Goal: Complete application form

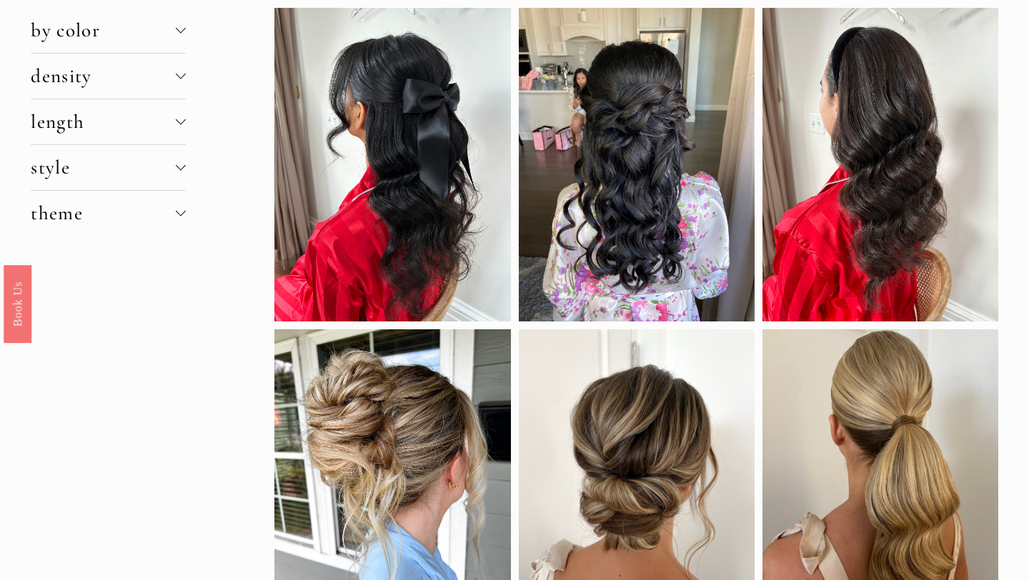
scroll to position [54, 0]
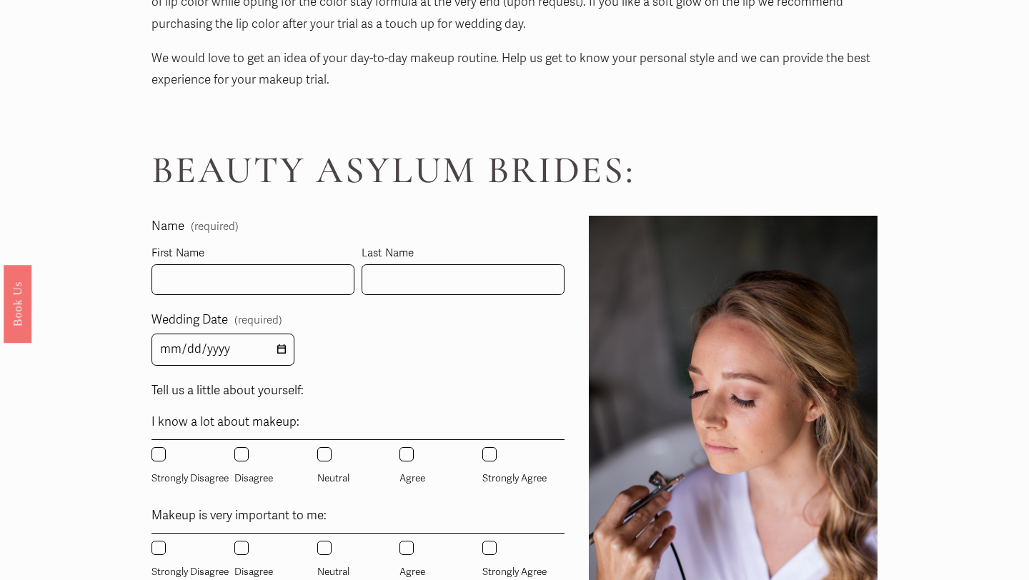
scroll to position [712, 0]
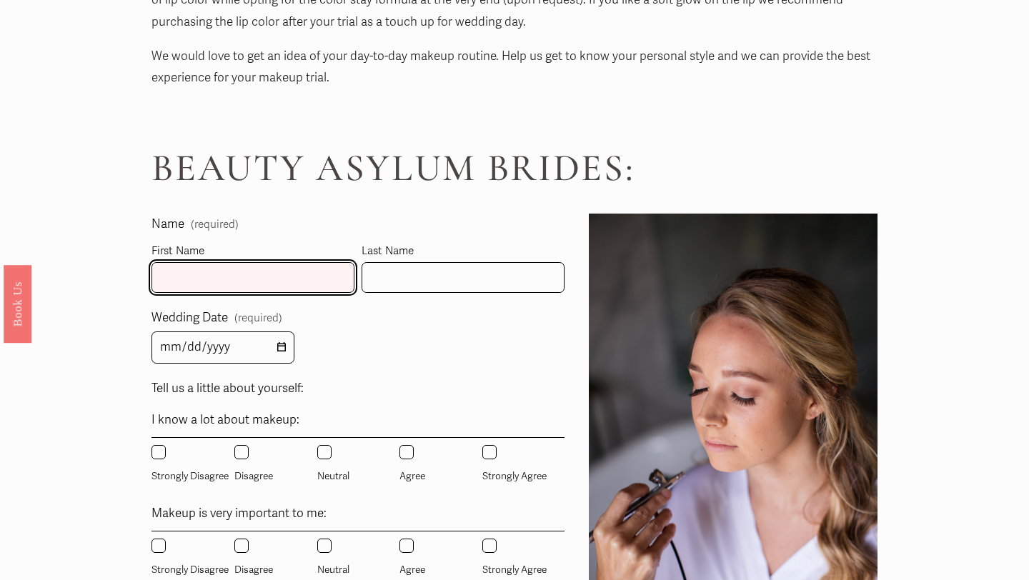
click at [238, 276] on input "First Name" at bounding box center [252, 277] width 203 height 31
type input "Johanna"
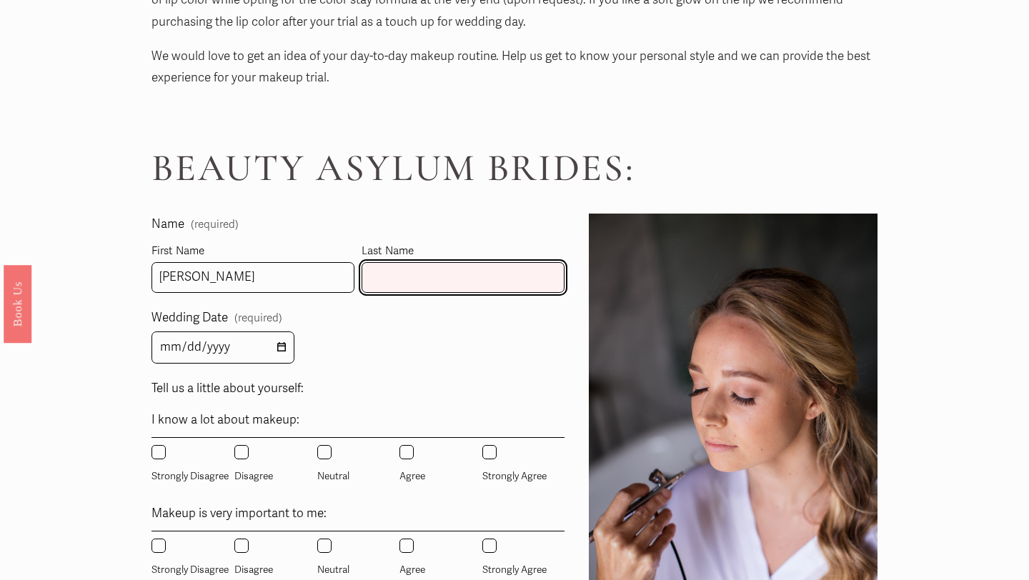
type input "Dominguez"
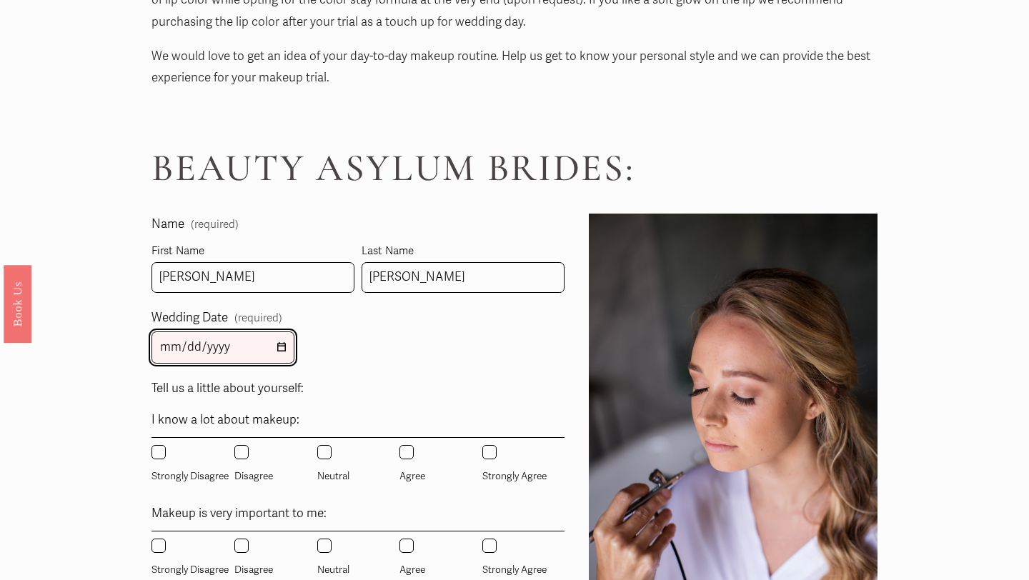
click at [218, 346] on input "Wedding Date (required)" at bounding box center [222, 347] width 143 height 32
click at [169, 349] on input "Wedding Date (required)" at bounding box center [222, 347] width 143 height 32
type input "0003-04-18"
type input "2026-04-18"
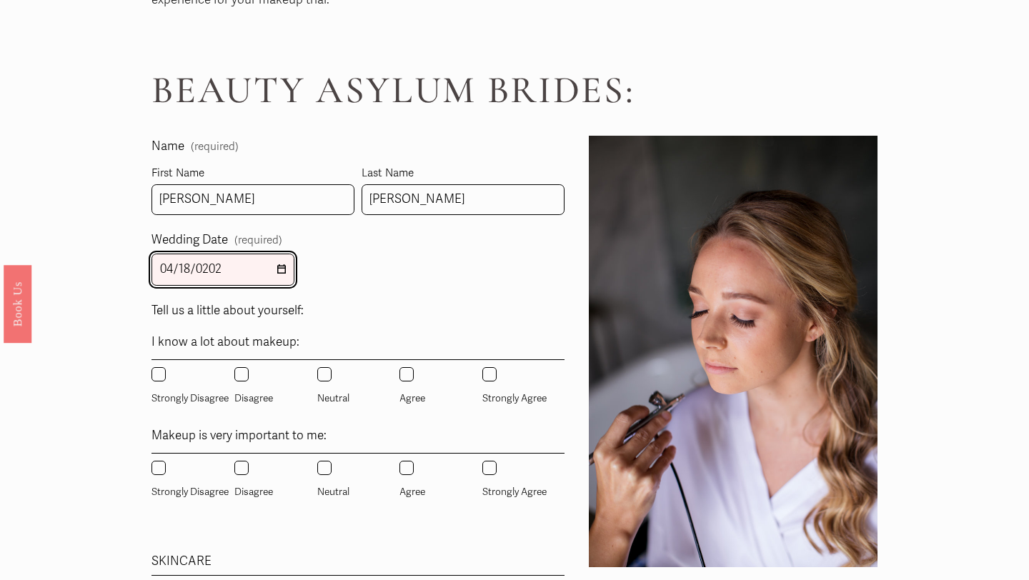
scroll to position [794, 0]
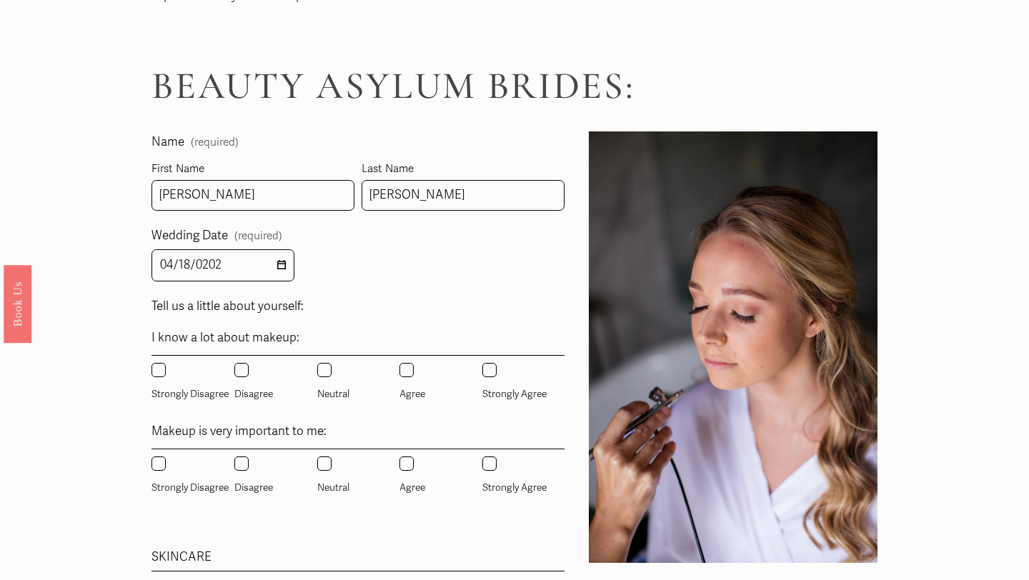
click at [236, 363] on input "Disagree" at bounding box center [241, 370] width 14 height 14
radio input "true"
click at [326, 462] on input "Neutral" at bounding box center [324, 463] width 14 height 14
radio input "true"
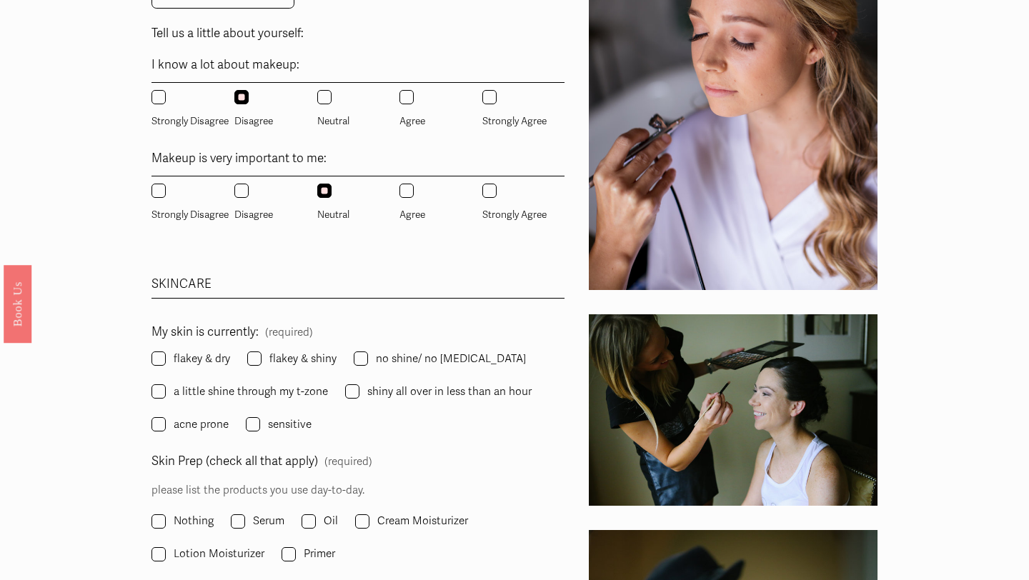
scroll to position [1084, 0]
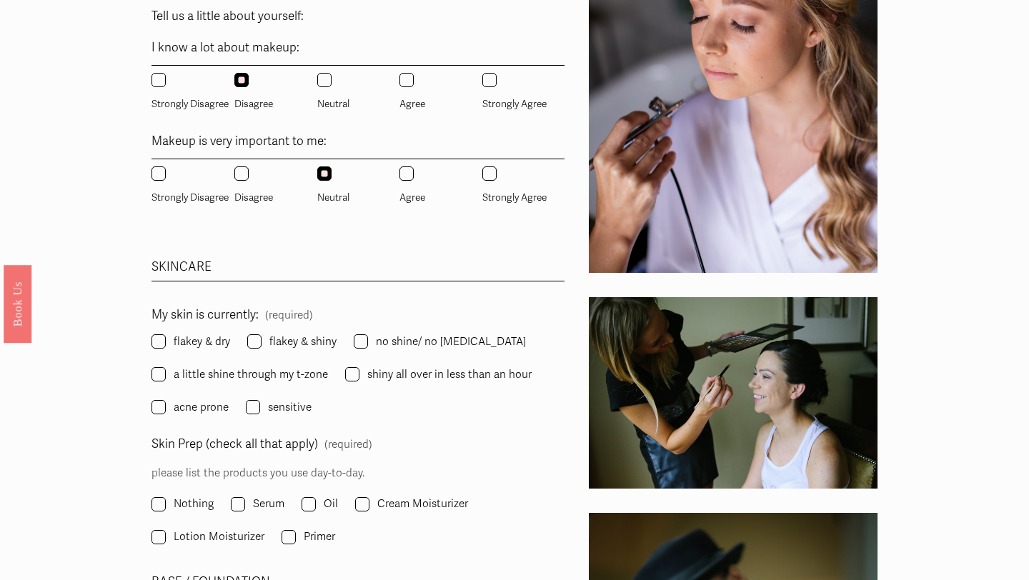
click at [283, 407] on span "sensitive" at bounding box center [290, 407] width 44 height 19
click at [260, 407] on input "sensitive" at bounding box center [253, 407] width 14 height 14
checkbox input "true"
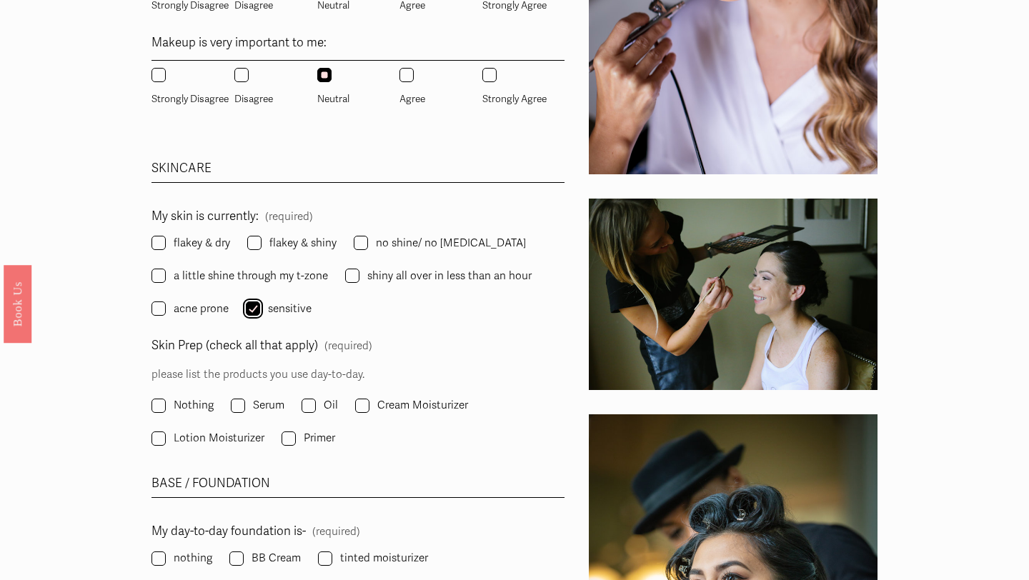
scroll to position [1186, 0]
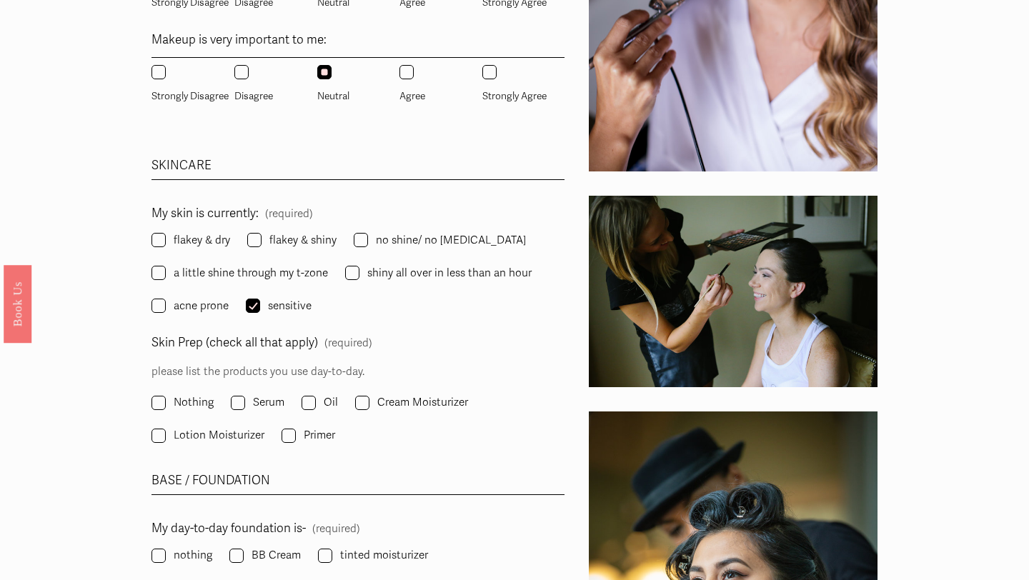
click at [353, 401] on fieldset "Skin Prep (check all that apply) (required) please list the products you use da…" at bounding box center [357, 389] width 413 height 115
click at [360, 403] on input "Cream Moisturizer" at bounding box center [362, 403] width 14 height 14
checkbox input "true"
click at [255, 437] on span "Lotion Moisturizer" at bounding box center [219, 435] width 91 height 19
click at [166, 437] on input "Lotion Moisturizer" at bounding box center [158, 436] width 14 height 14
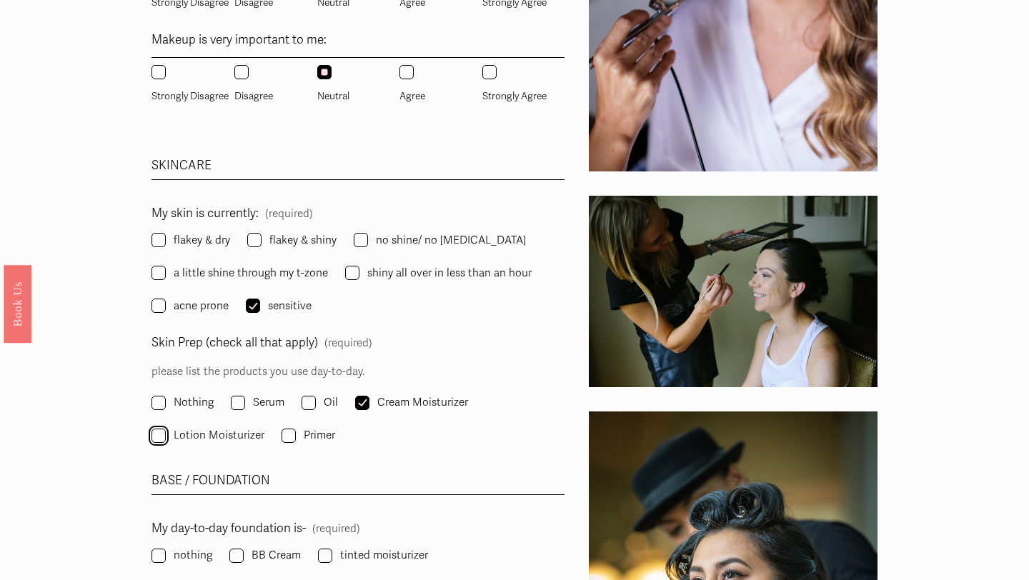
checkbox input "true"
click at [358, 396] on input "Cream Moisturizer" at bounding box center [362, 403] width 14 height 14
checkbox input "false"
click at [234, 402] on input "Serum" at bounding box center [238, 403] width 14 height 14
checkbox input "true"
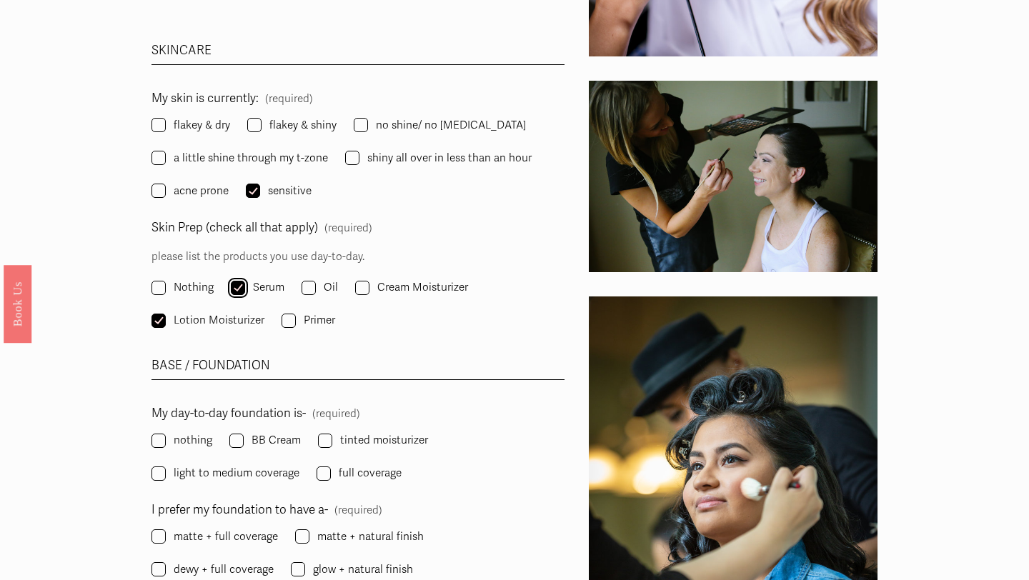
scroll to position [1304, 0]
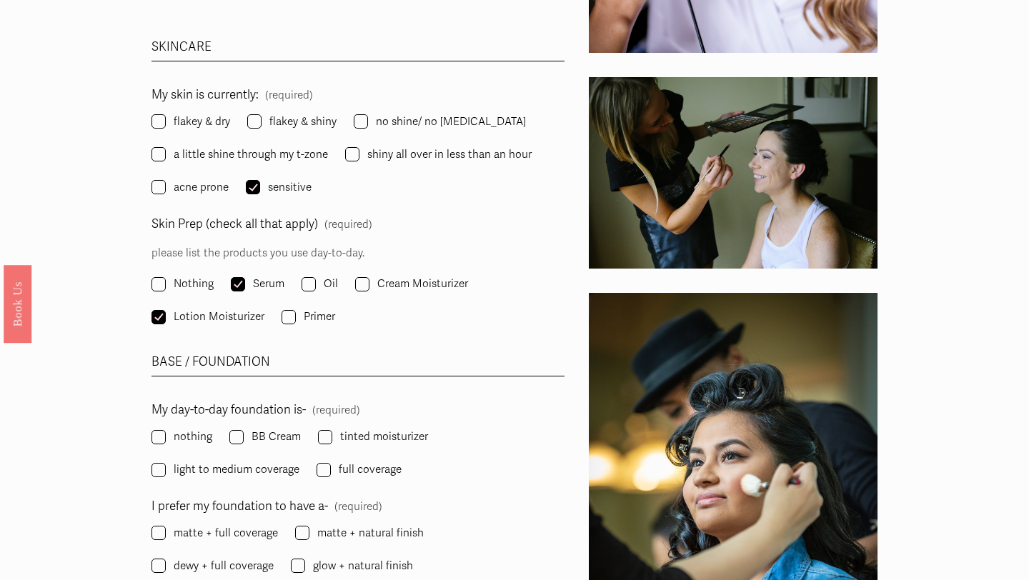
click at [335, 436] on label "tinted moisturizer" at bounding box center [374, 436] width 113 height 19
click at [332, 436] on input "tinted moisturizer" at bounding box center [325, 437] width 14 height 14
checkbox input "true"
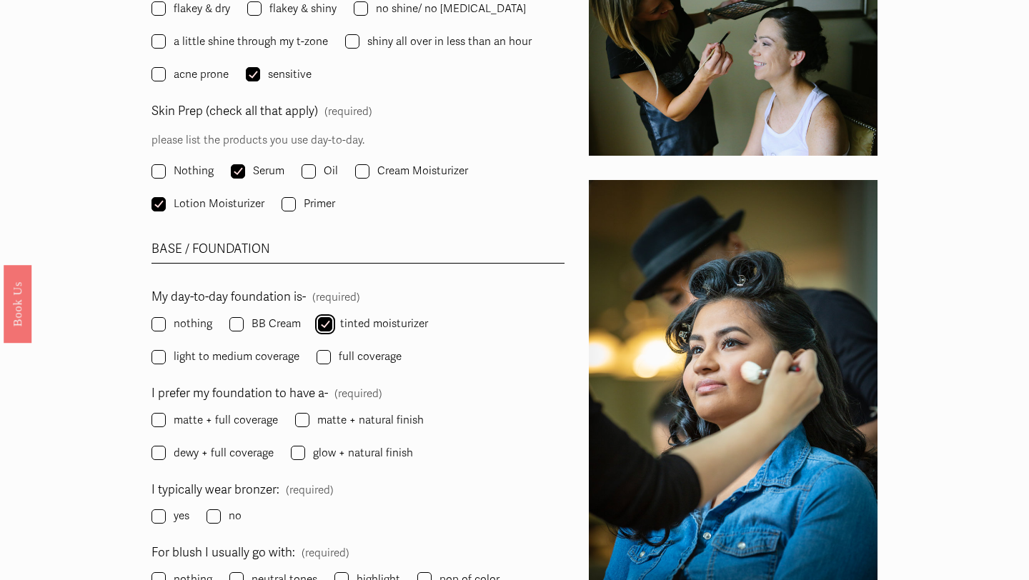
scroll to position [1420, 0]
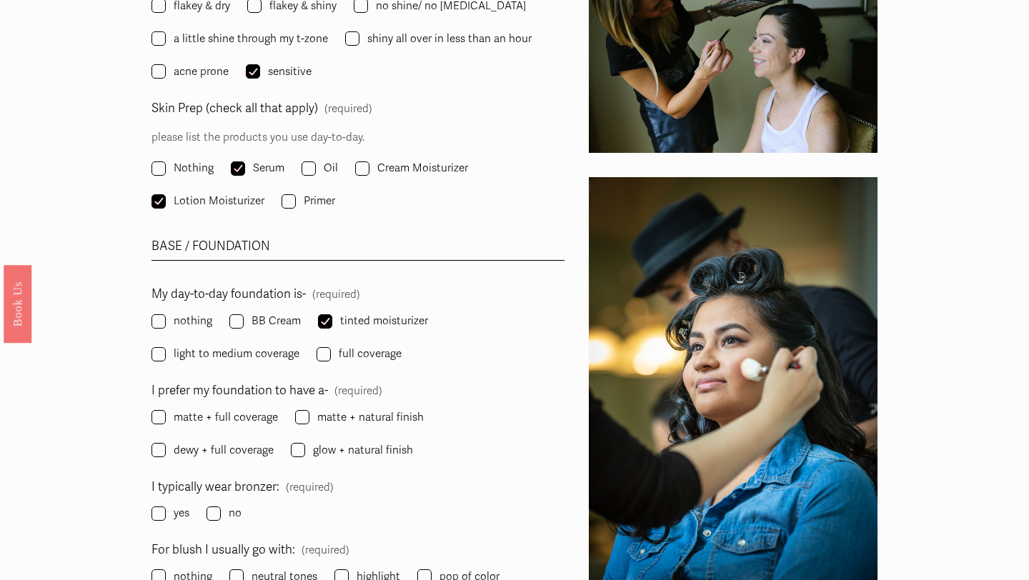
click at [313, 448] on span "glow + natural finish" at bounding box center [363, 450] width 100 height 19
click at [291, 448] on input "glow + natural finish" at bounding box center [298, 450] width 14 height 14
checkbox input "true"
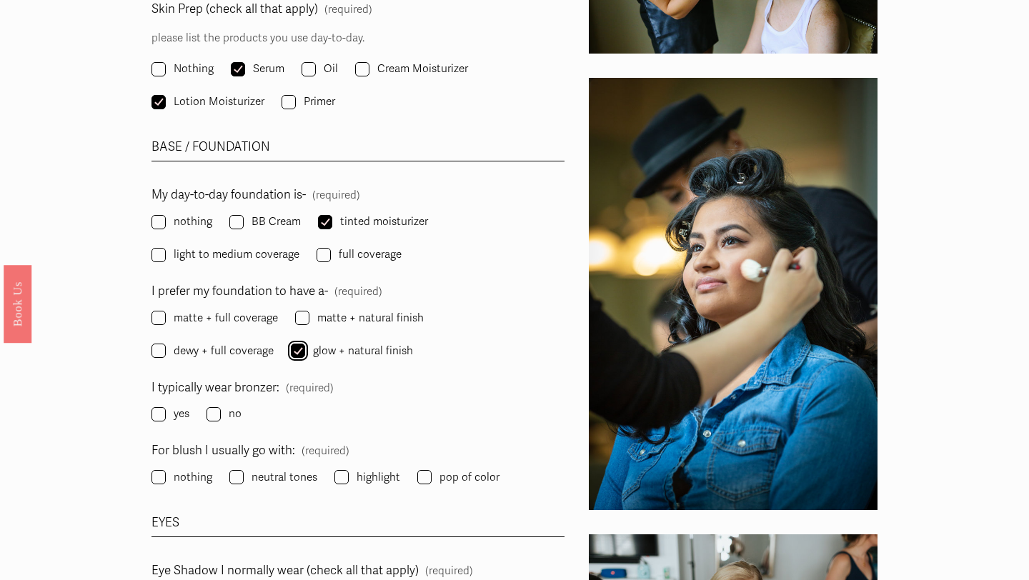
scroll to position [1522, 0]
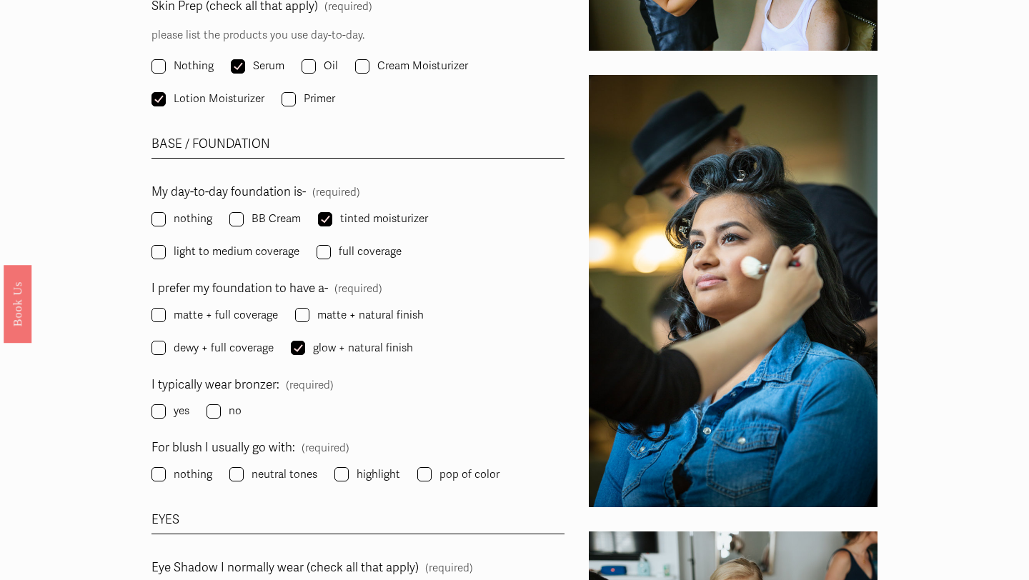
click at [165, 403] on label "yes" at bounding box center [171, 410] width 41 height 19
click at [165, 404] on input "yes" at bounding box center [158, 411] width 14 height 14
checkbox input "true"
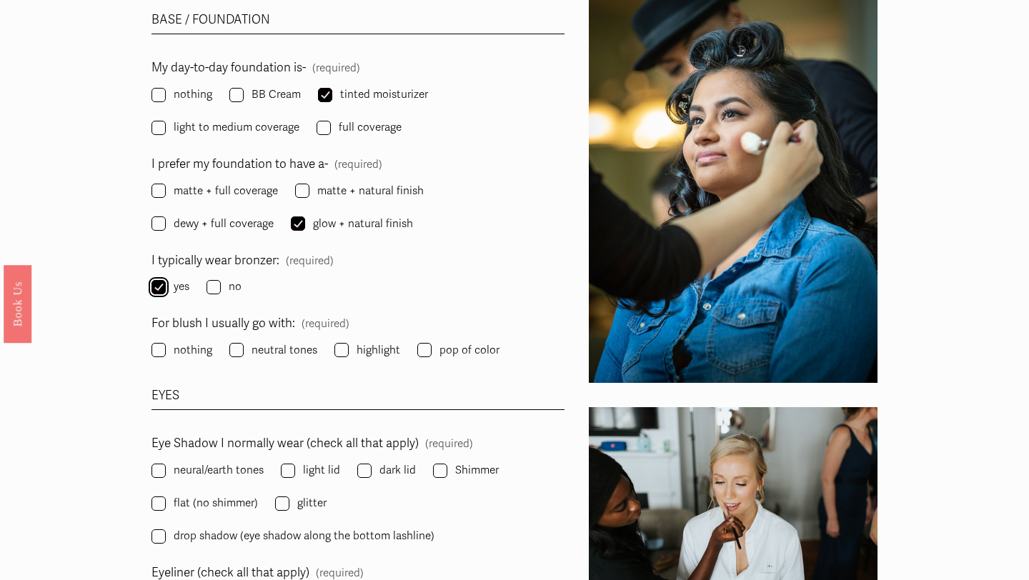
scroll to position [1648, 0]
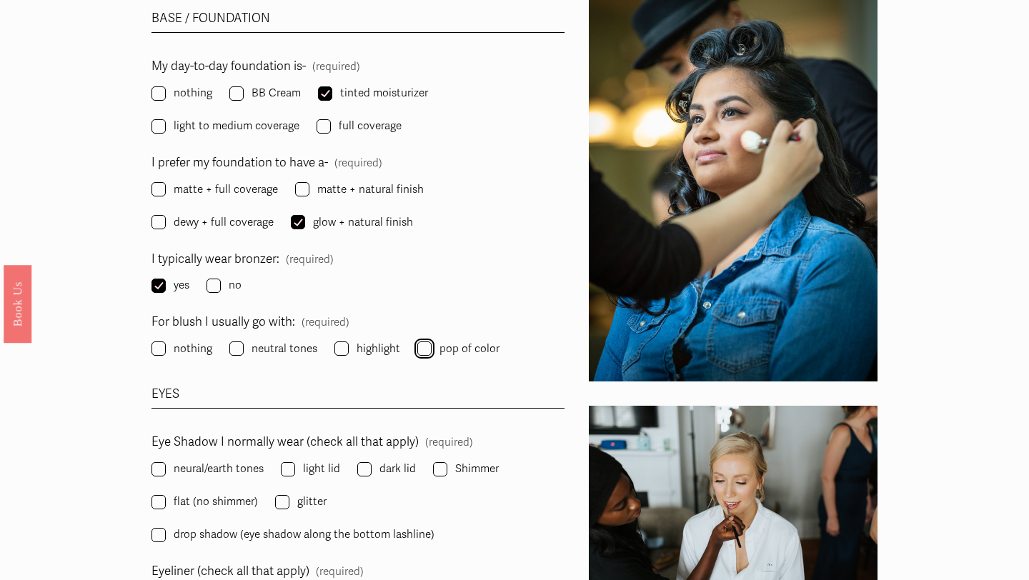
click at [422, 351] on input "pop of color" at bounding box center [424, 348] width 14 height 14
checkbox input "true"
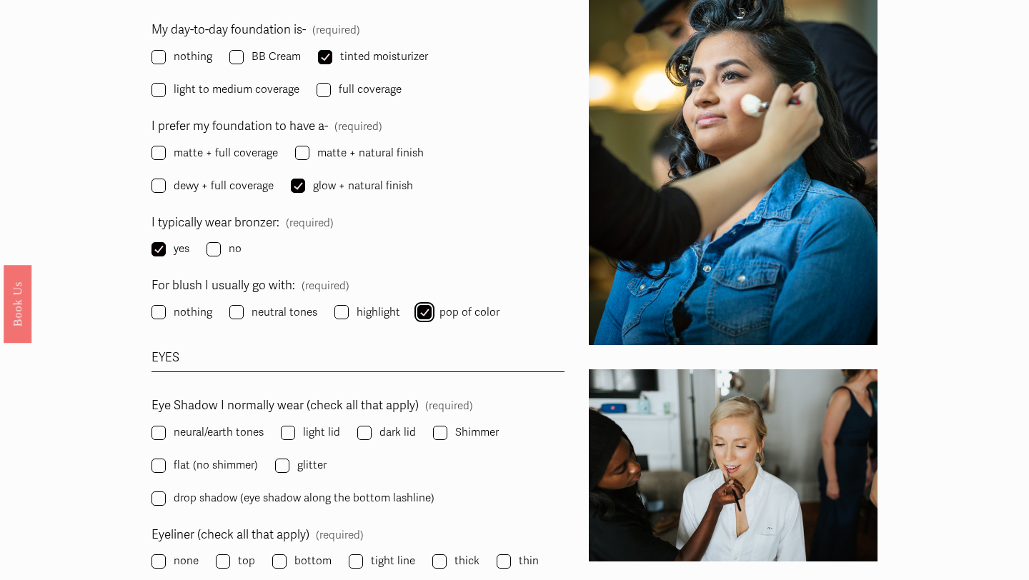
scroll to position [1696, 0]
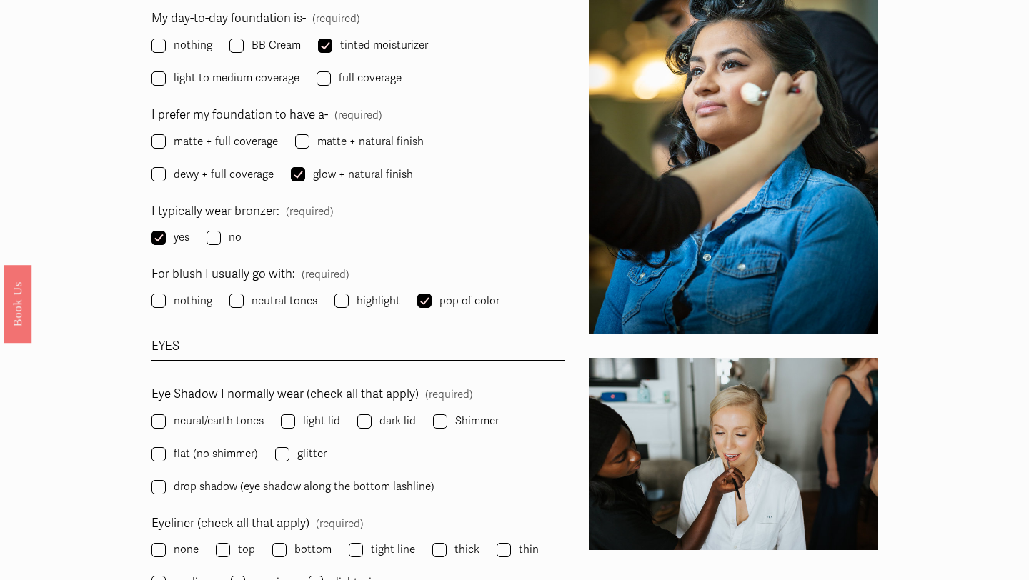
click at [237, 421] on span "neural/earth tones" at bounding box center [219, 420] width 90 height 19
click at [166, 421] on input "neural/earth tones" at bounding box center [158, 421] width 14 height 14
checkbox input "true"
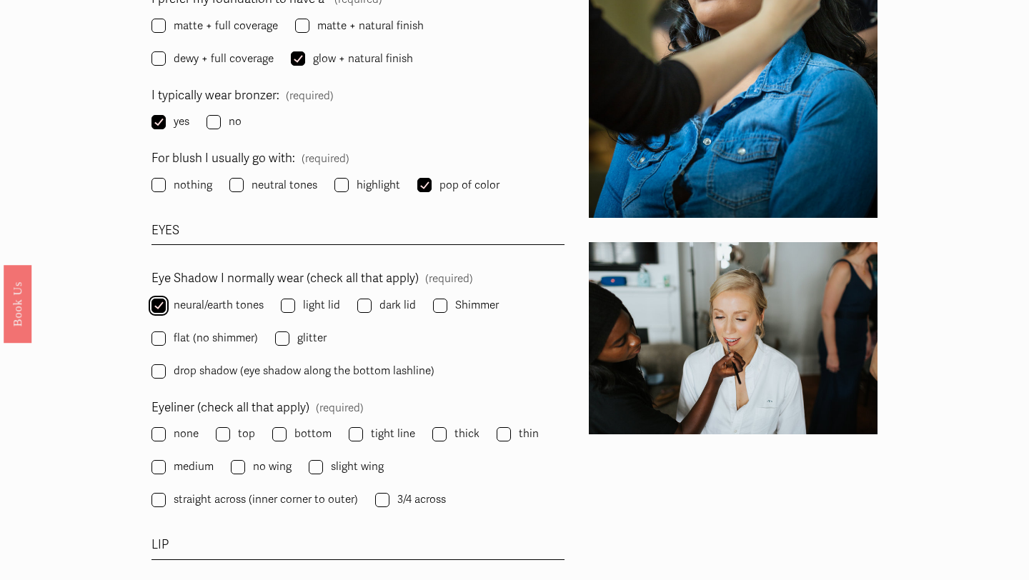
scroll to position [1812, 0]
click at [224, 434] on input "top" at bounding box center [223, 433] width 14 height 14
checkbox input "true"
click at [306, 469] on fieldset "Eyeliner (check all that apply) (required) none top bottom tight line thick thi…" at bounding box center [357, 453] width 413 height 115
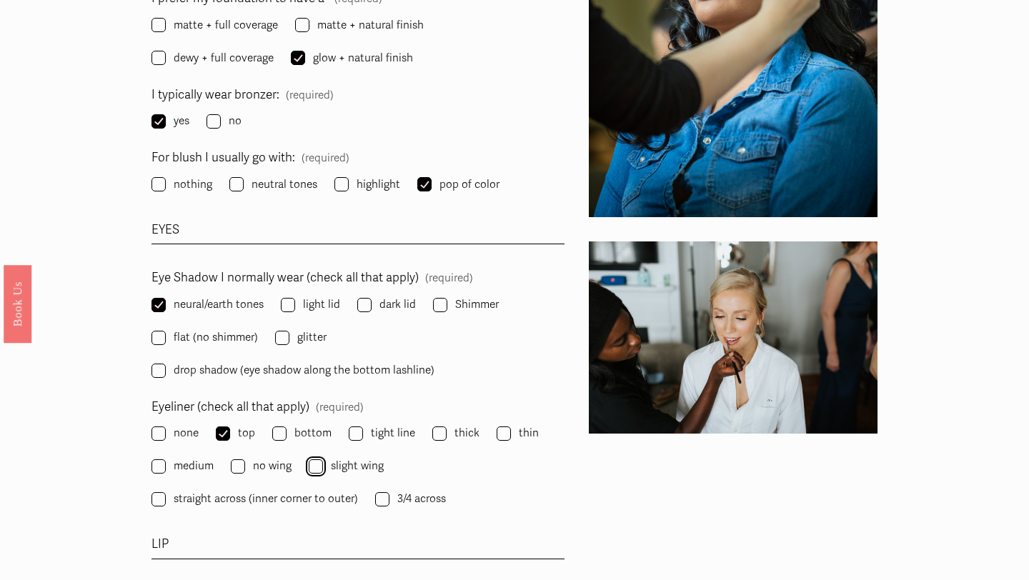
click at [316, 469] on input "slight wing" at bounding box center [316, 466] width 14 height 14
checkbox input "true"
click at [496, 424] on label "thin" at bounding box center [518, 433] width 45 height 19
click at [496, 426] on input "thin" at bounding box center [503, 433] width 14 height 14
checkbox input "true"
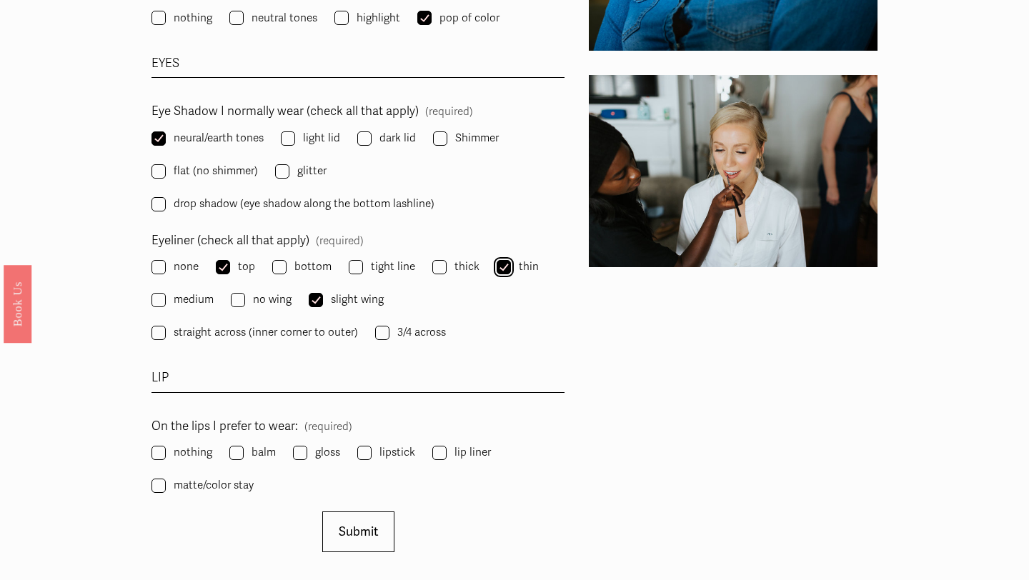
scroll to position [1982, 0]
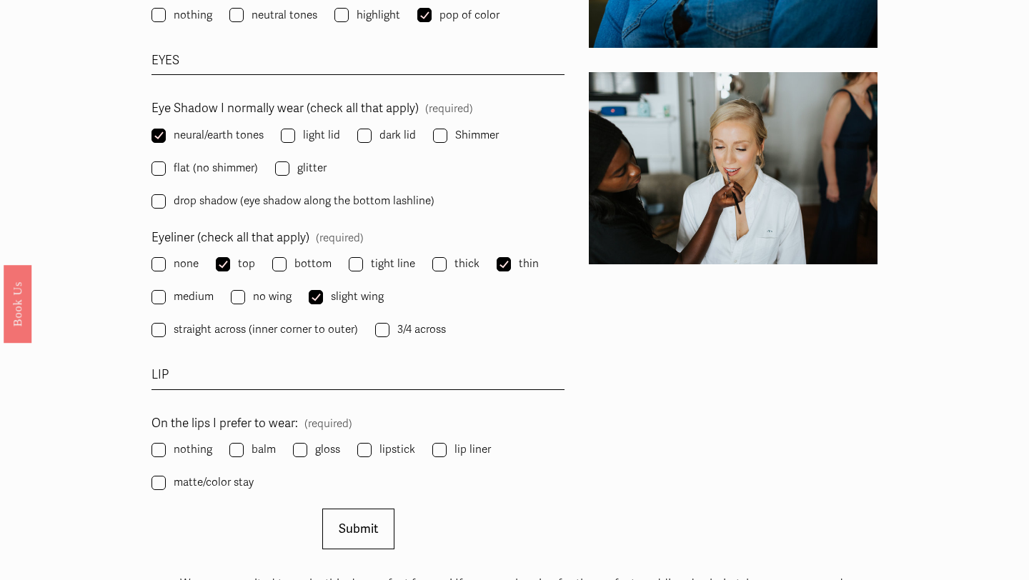
click at [254, 452] on span "balm" at bounding box center [263, 449] width 24 height 19
click at [244, 452] on input "balm" at bounding box center [236, 450] width 14 height 14
checkbox input "true"
click at [390, 444] on span "lipstick" at bounding box center [397, 449] width 36 height 19
click at [371, 444] on input "lipstick" at bounding box center [364, 450] width 14 height 14
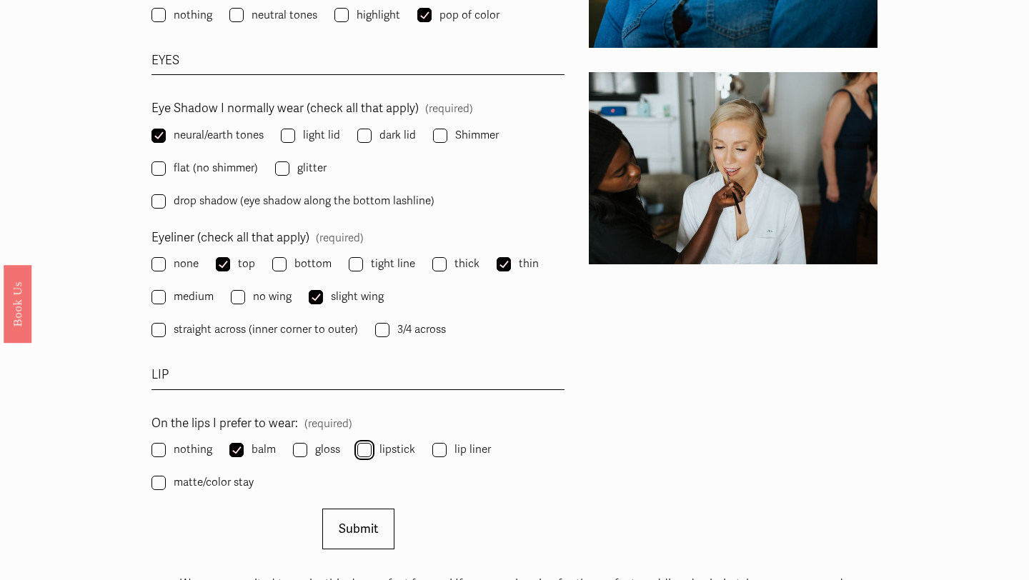
checkbox input "true"
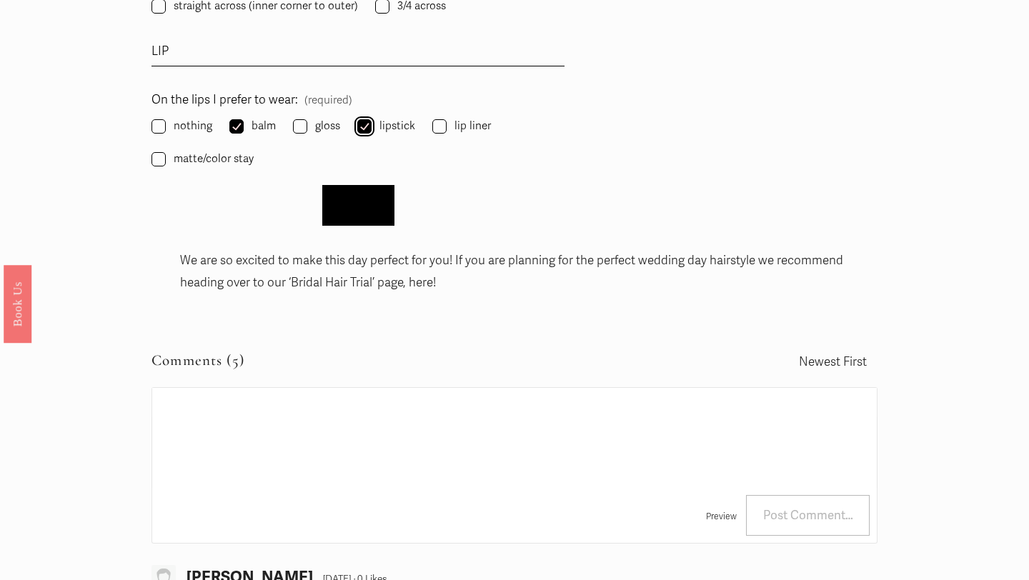
scroll to position [2306, 0]
click at [361, 541] on div "Preview Post Comment…" at bounding box center [513, 515] width 725 height 56
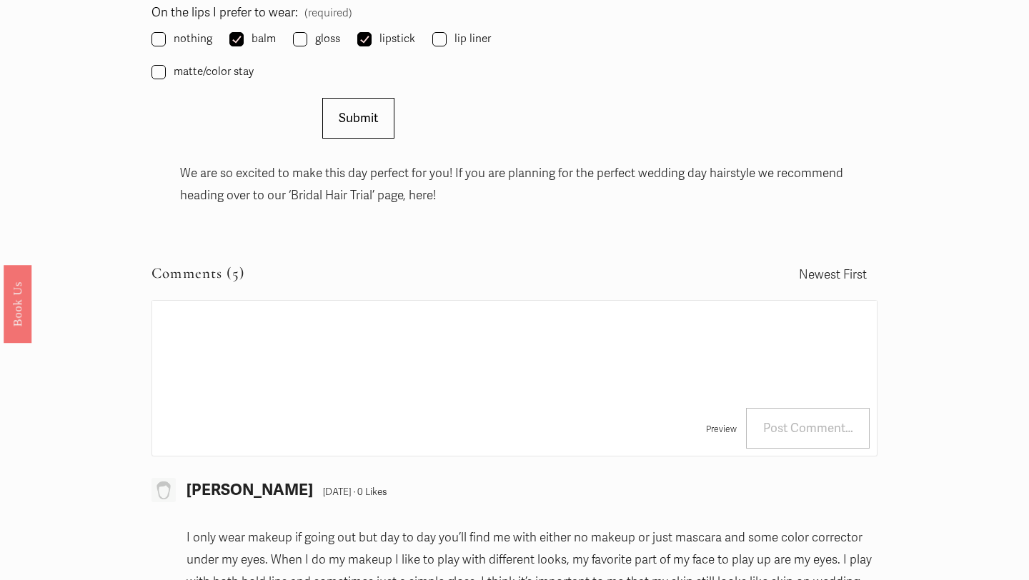
scroll to position [2412, 0]
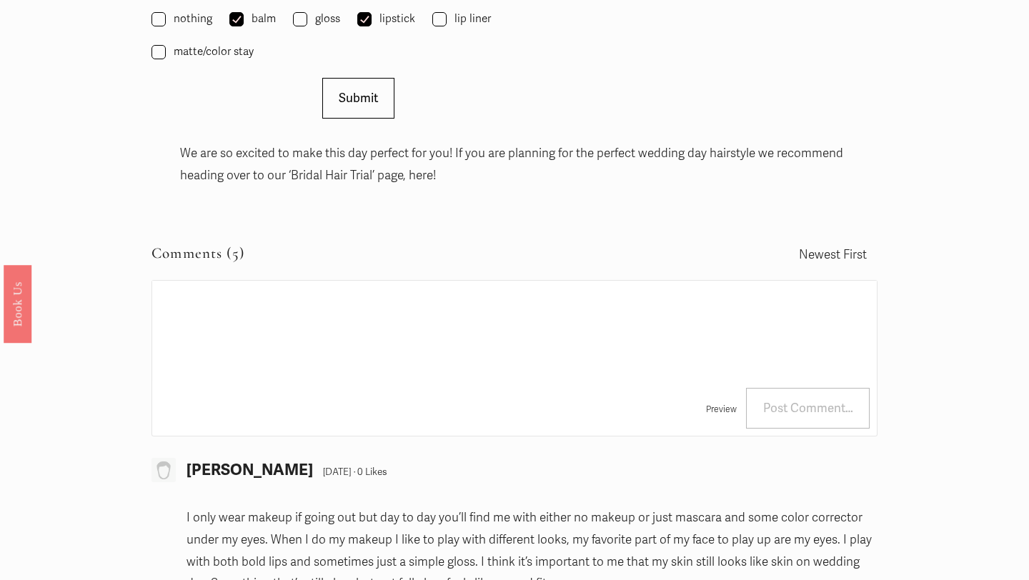
click at [318, 324] on textarea at bounding box center [514, 331] width 724 height 100
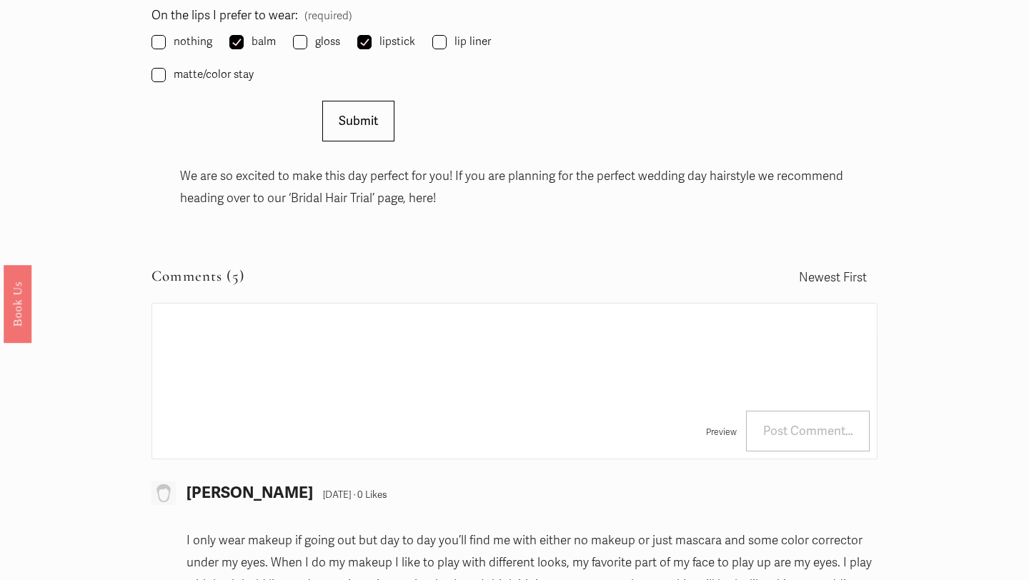
scroll to position [2337, 0]
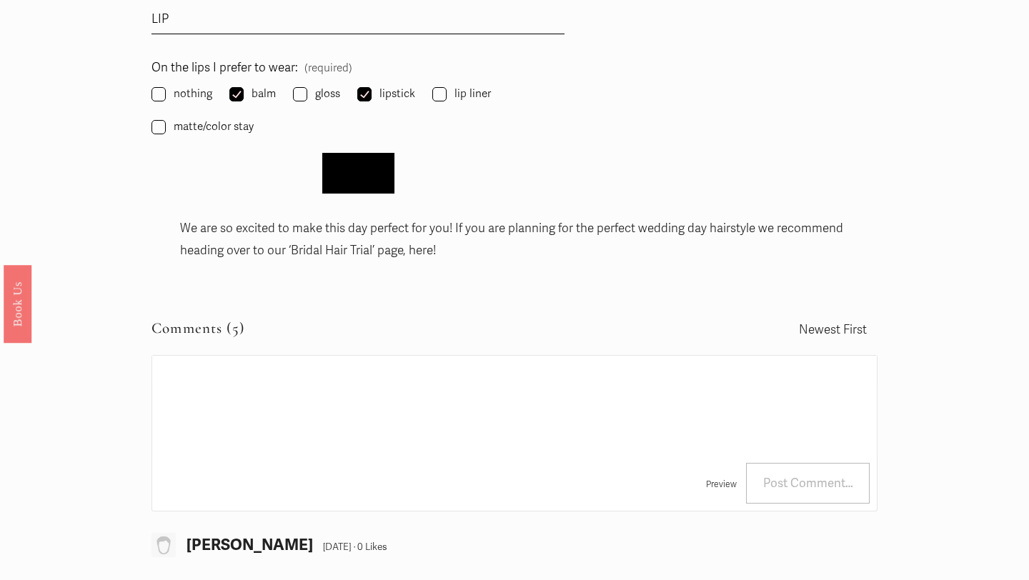
click at [348, 163] on button "Submit Submit" at bounding box center [358, 173] width 72 height 41
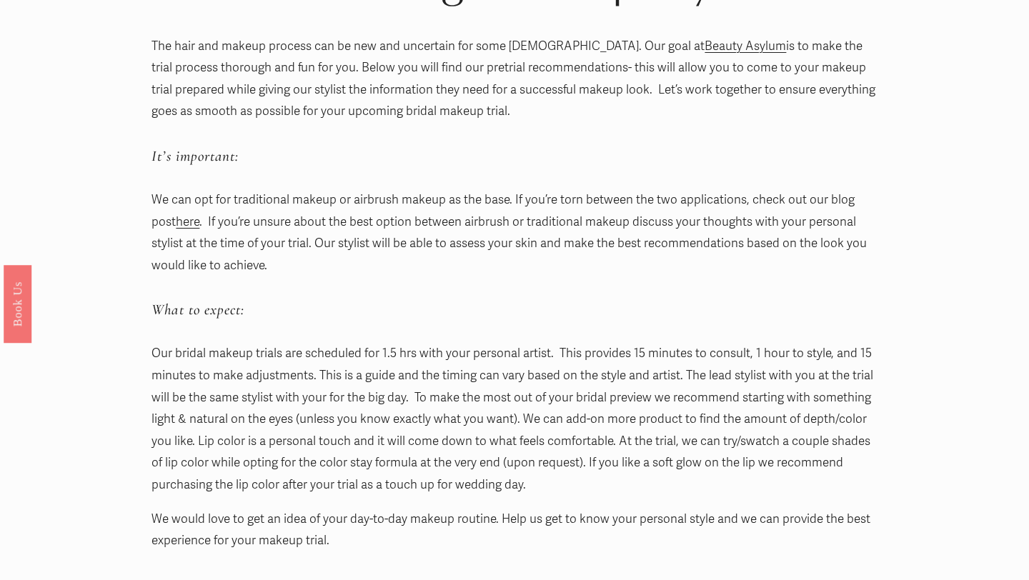
scroll to position [246, 0]
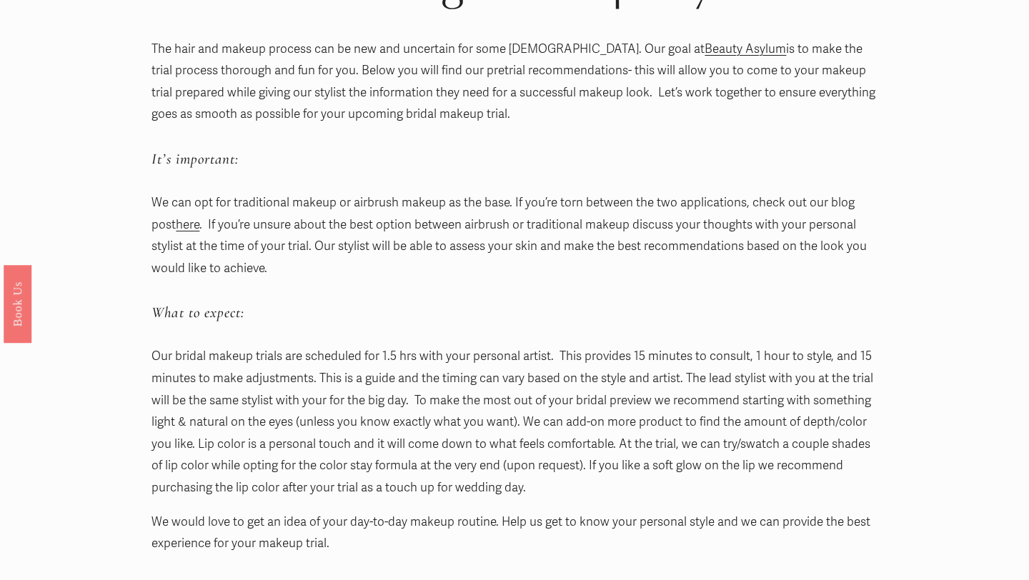
click at [194, 226] on link "here" at bounding box center [188, 224] width 24 height 15
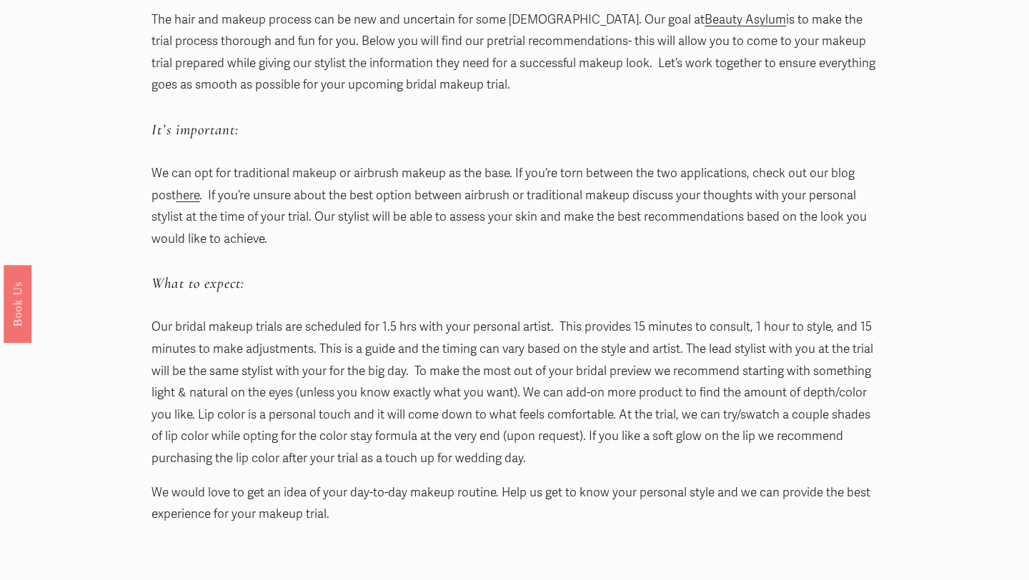
scroll to position [279, 0]
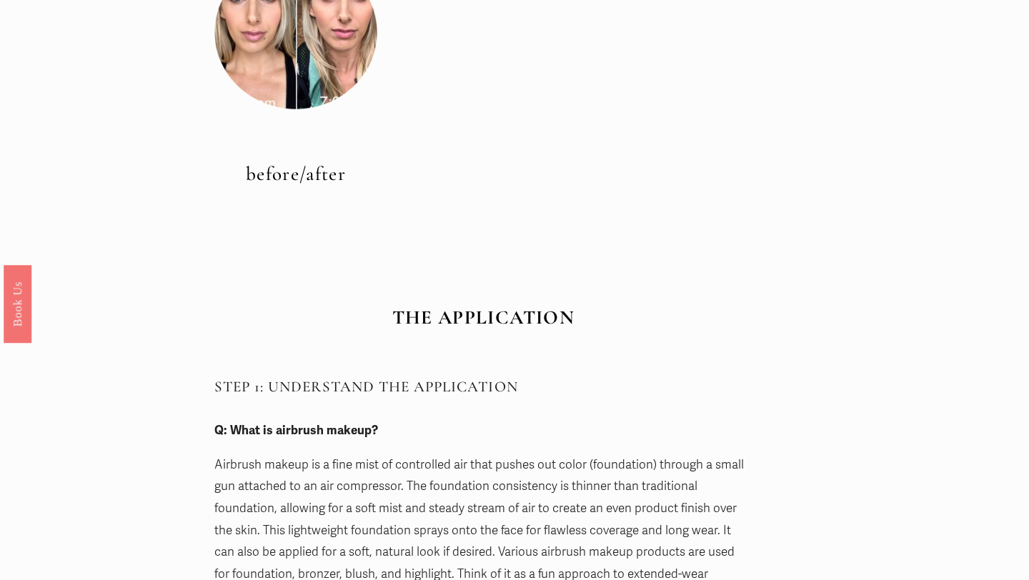
scroll to position [978, 0]
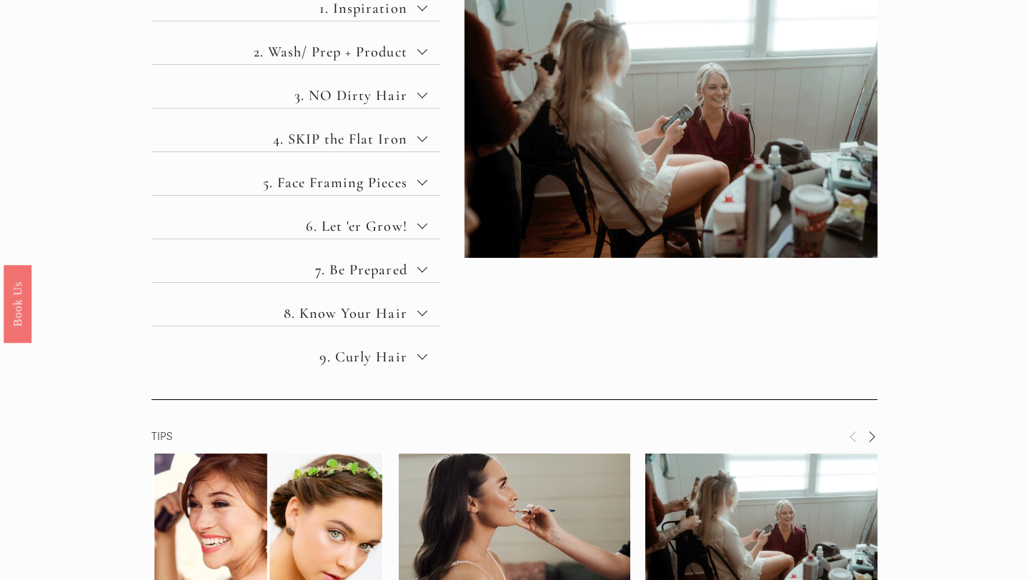
scroll to position [966, 0]
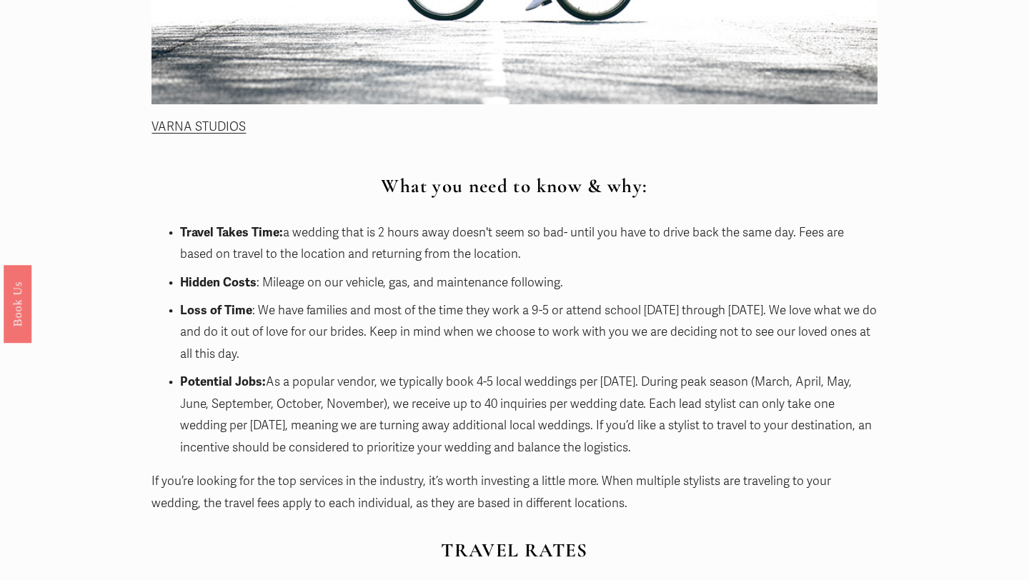
scroll to position [1056, 0]
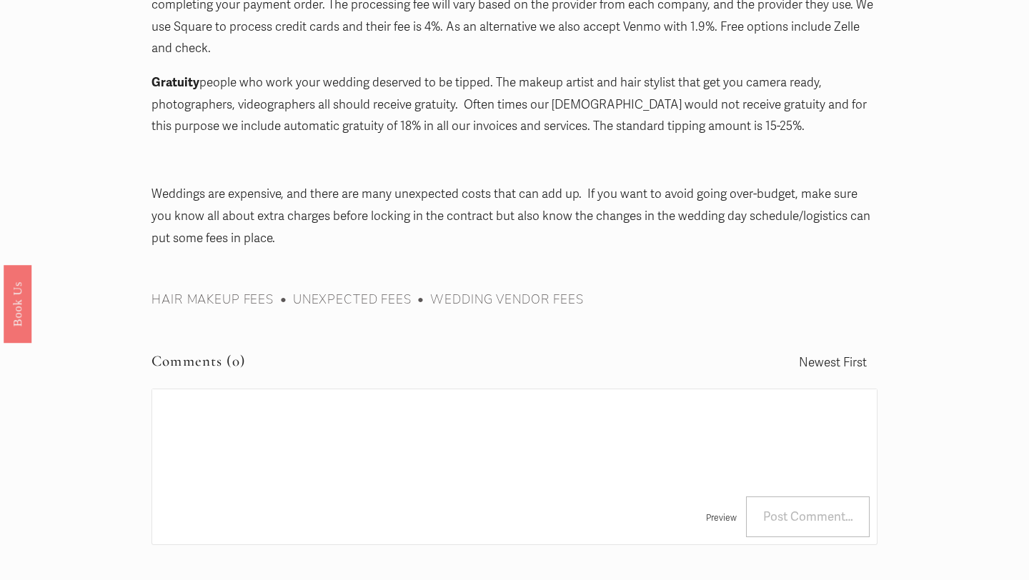
scroll to position [2377, 0]
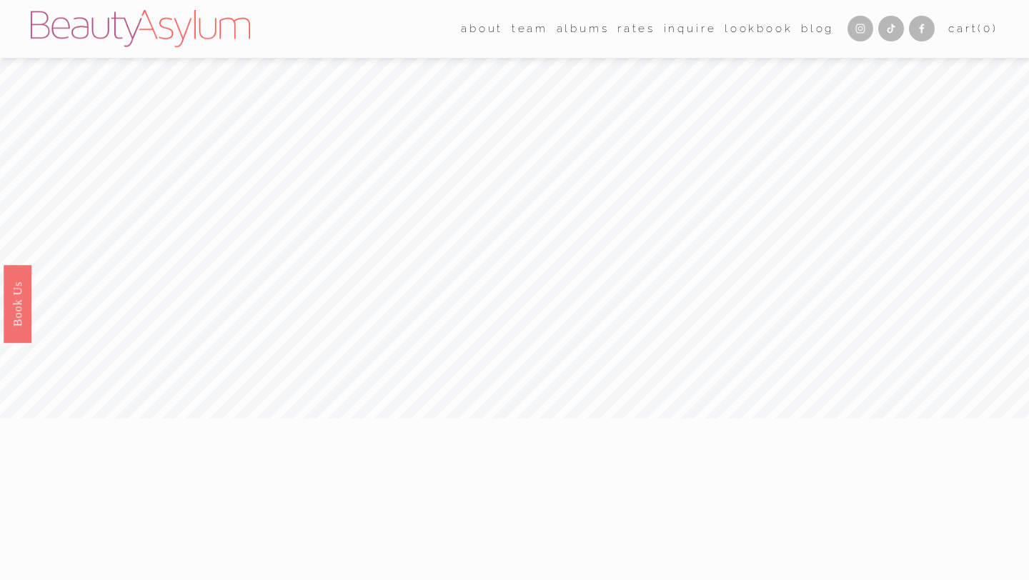
click at [623, 31] on link "Rates" at bounding box center [636, 29] width 38 height 22
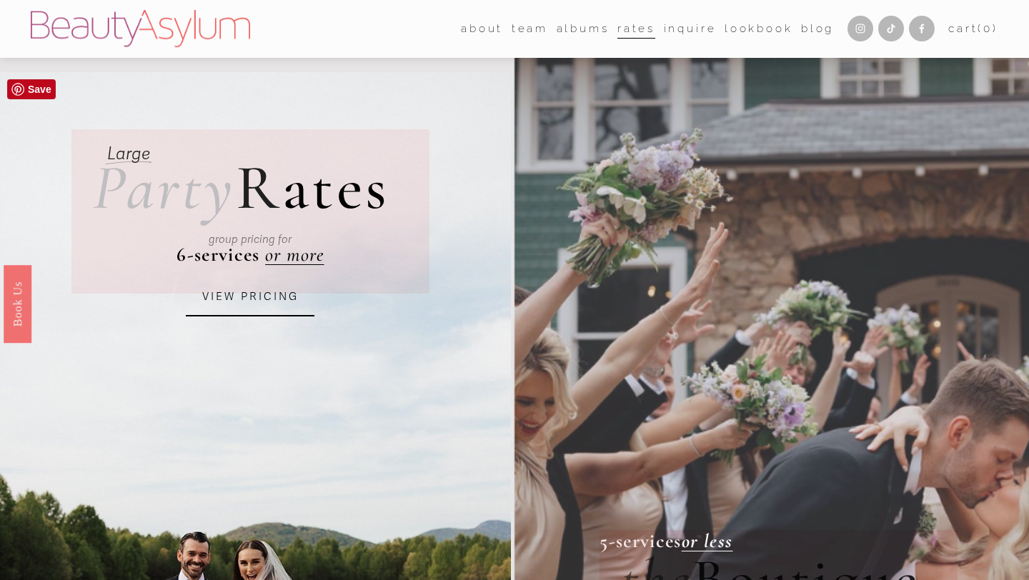
click at [252, 303] on link "VIEW PRICING" at bounding box center [250, 297] width 129 height 39
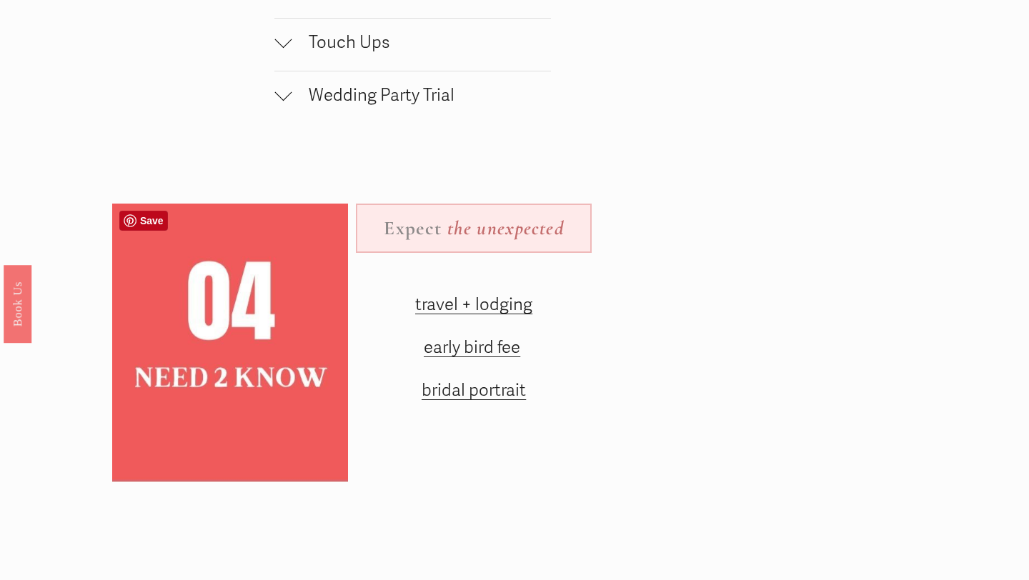
scroll to position [1604, 0]
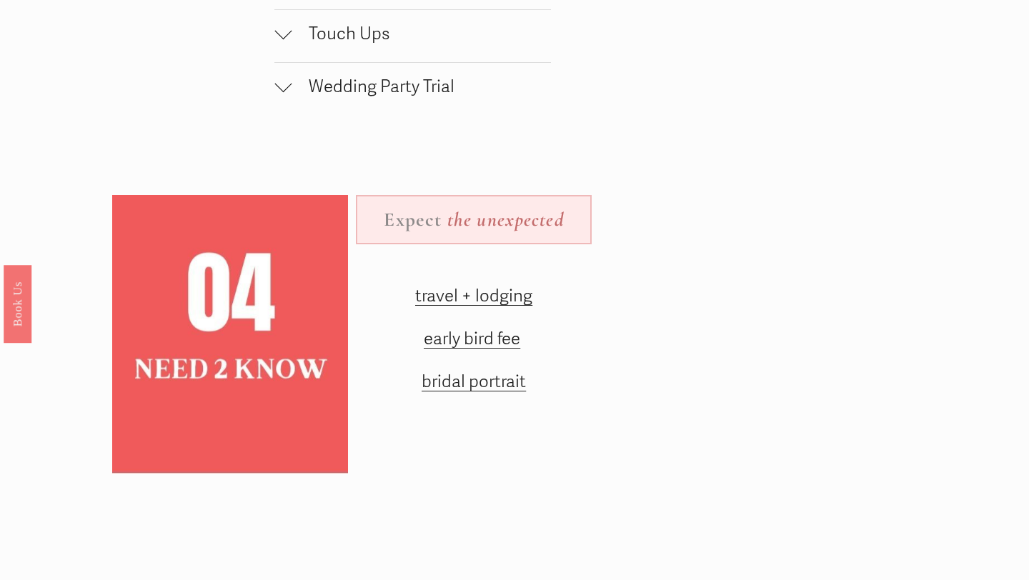
click at [452, 296] on span "travel + lodging" at bounding box center [473, 296] width 117 height 21
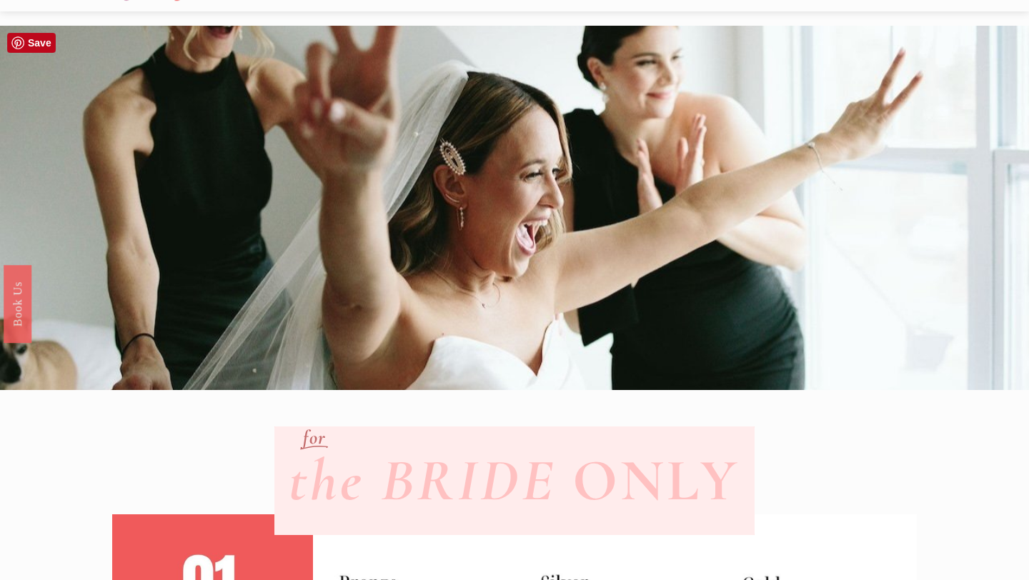
scroll to position [0, 0]
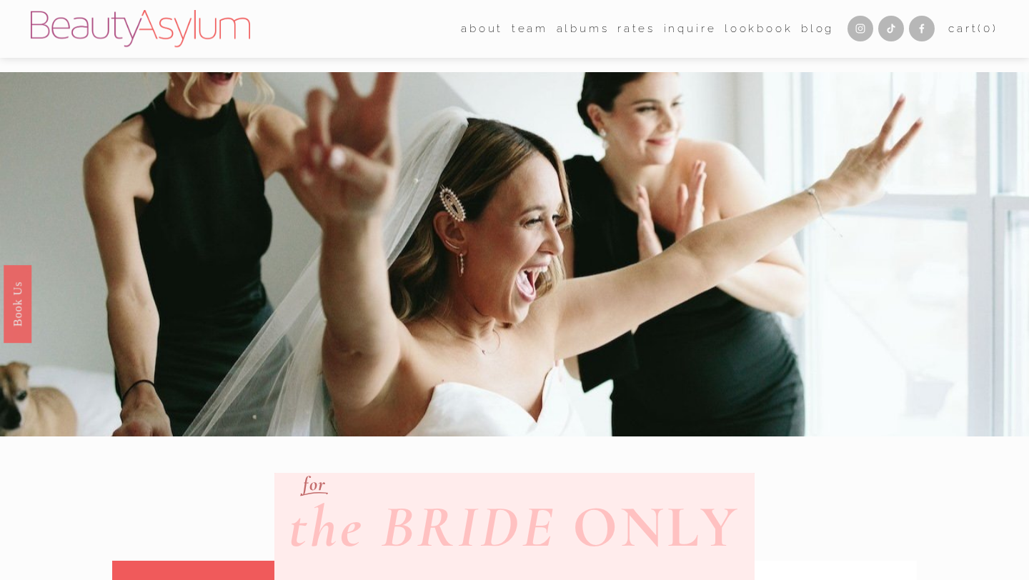
click at [623, 28] on link "Rates" at bounding box center [636, 29] width 38 height 22
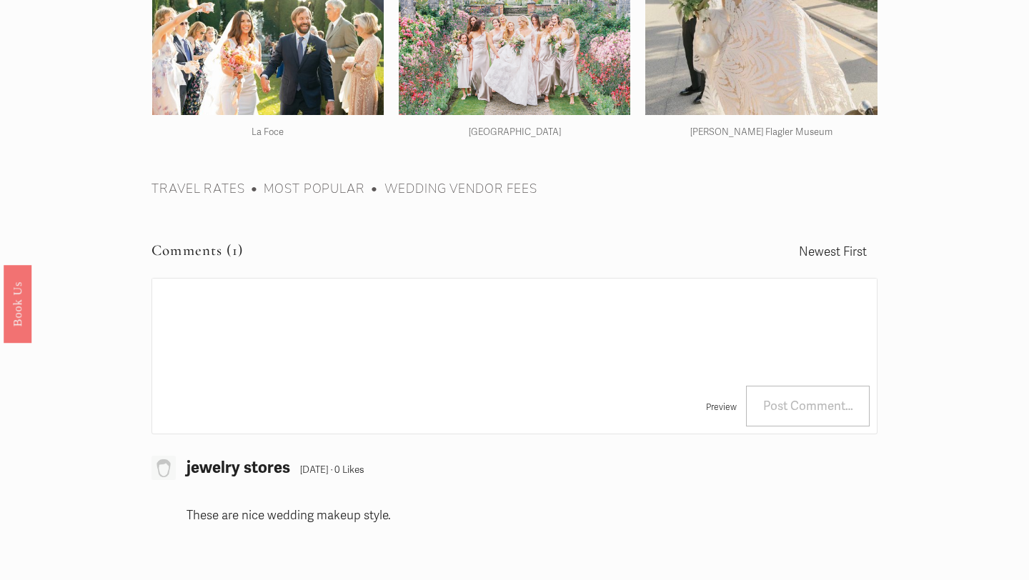
scroll to position [2457, 0]
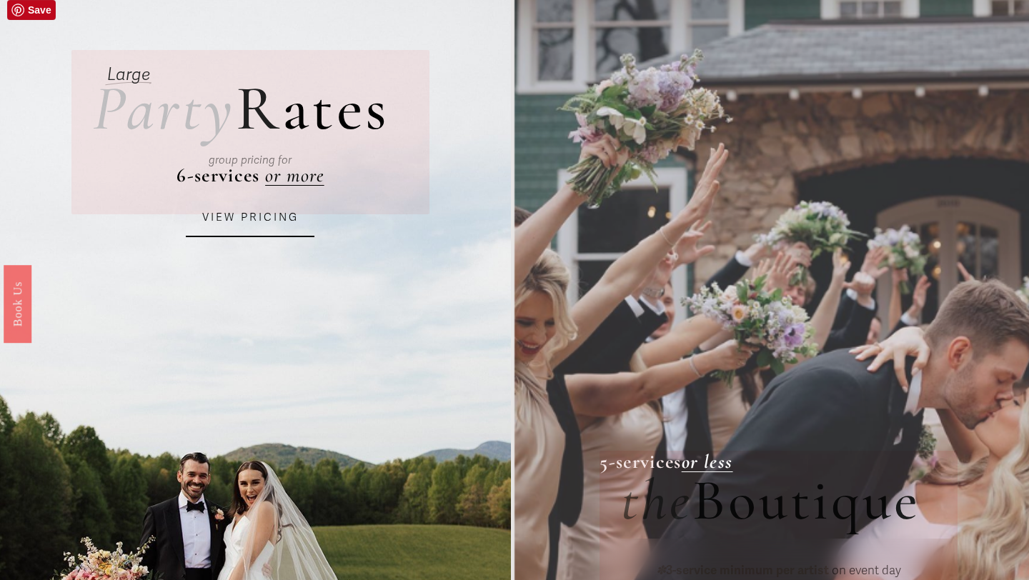
scroll to position [74, 0]
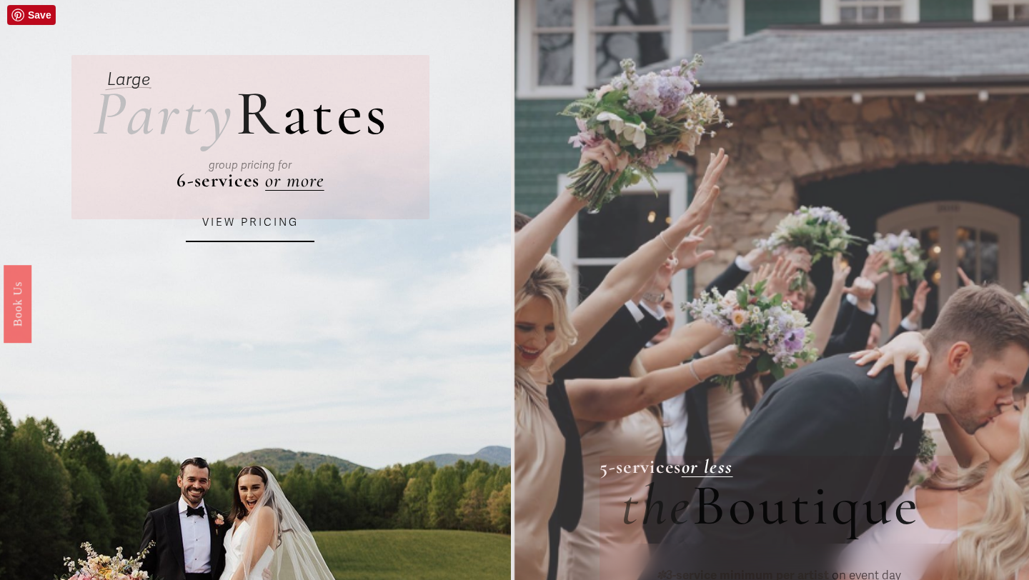
click at [303, 187] on div "group pricing for" at bounding box center [250, 165] width 276 height 49
click at [288, 221] on link "VIEW PRICING" at bounding box center [250, 223] width 129 height 39
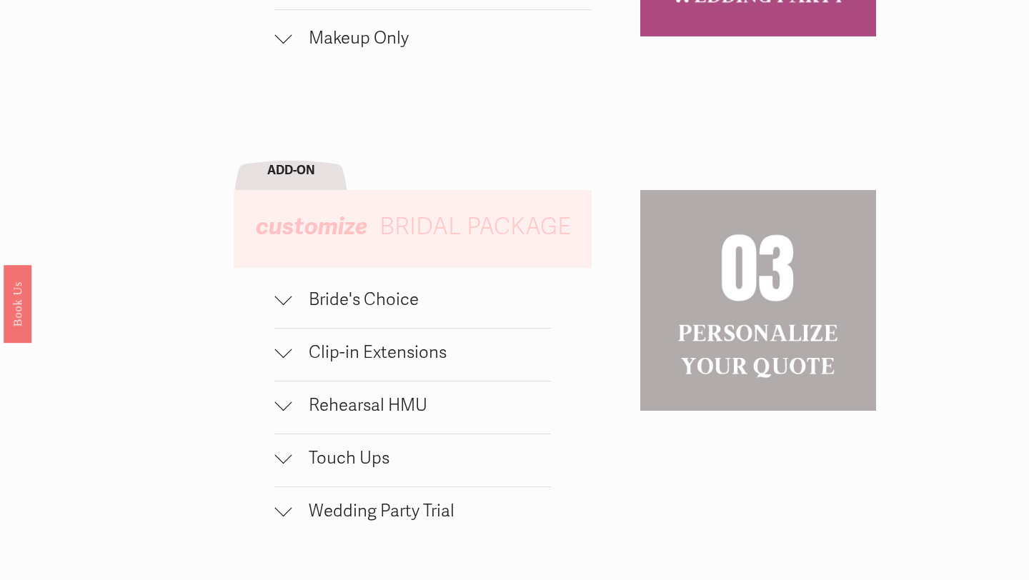
scroll to position [1184, 0]
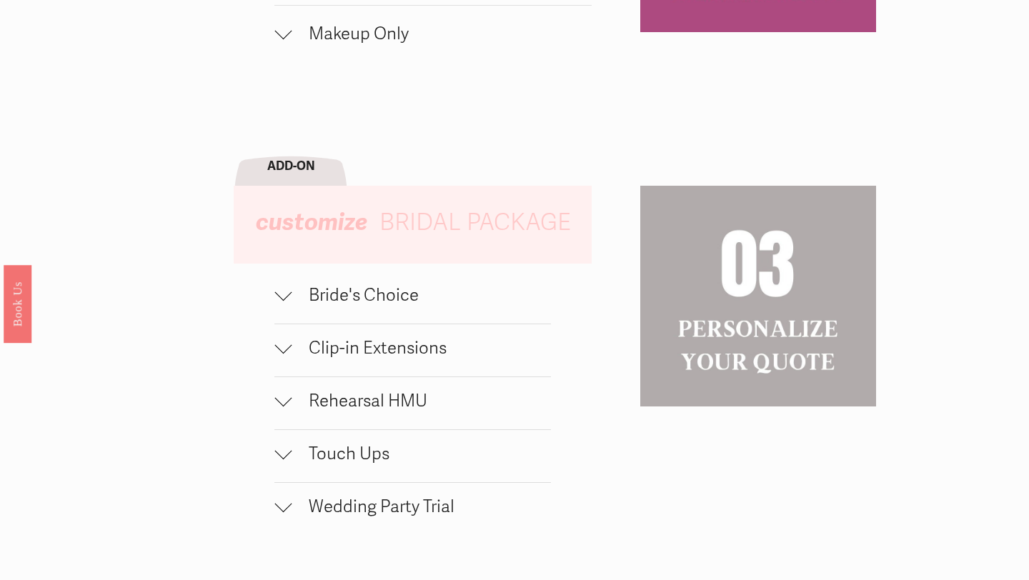
click at [288, 286] on button "Bride's Choice" at bounding box center [412, 297] width 276 height 52
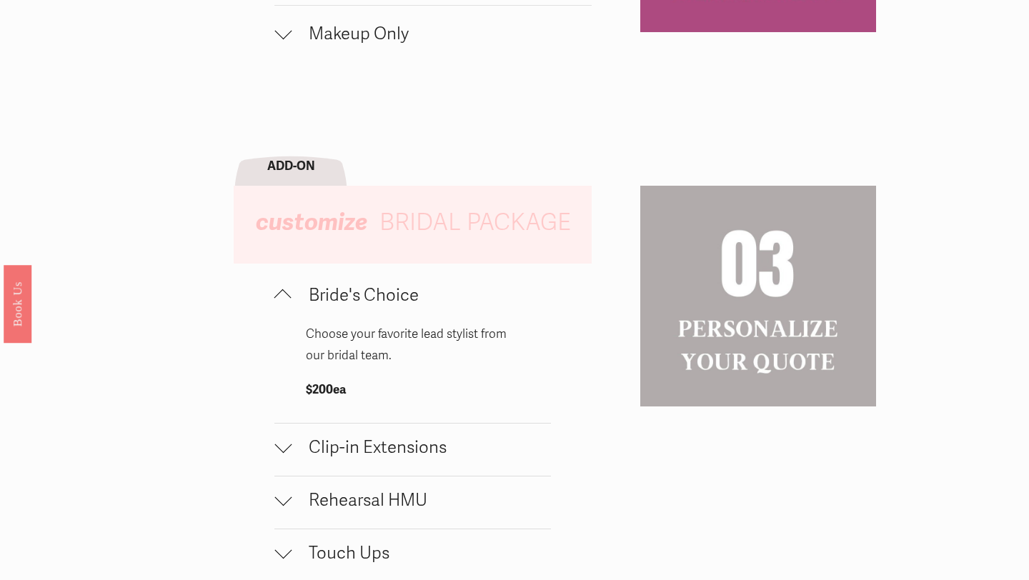
click at [286, 286] on div at bounding box center [282, 294] width 17 height 17
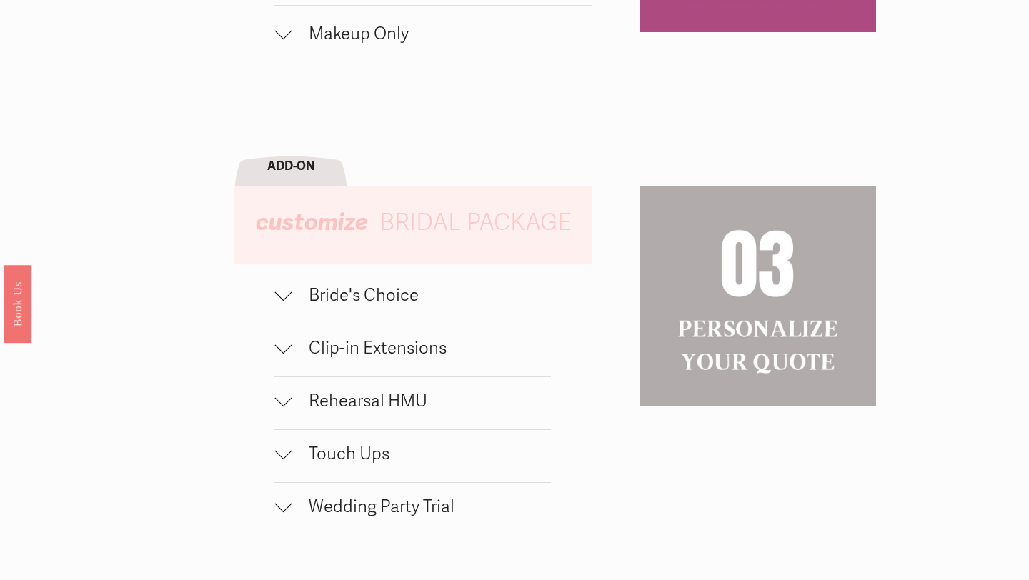
click at [290, 332] on button "Clip-in Extensions" at bounding box center [412, 350] width 276 height 52
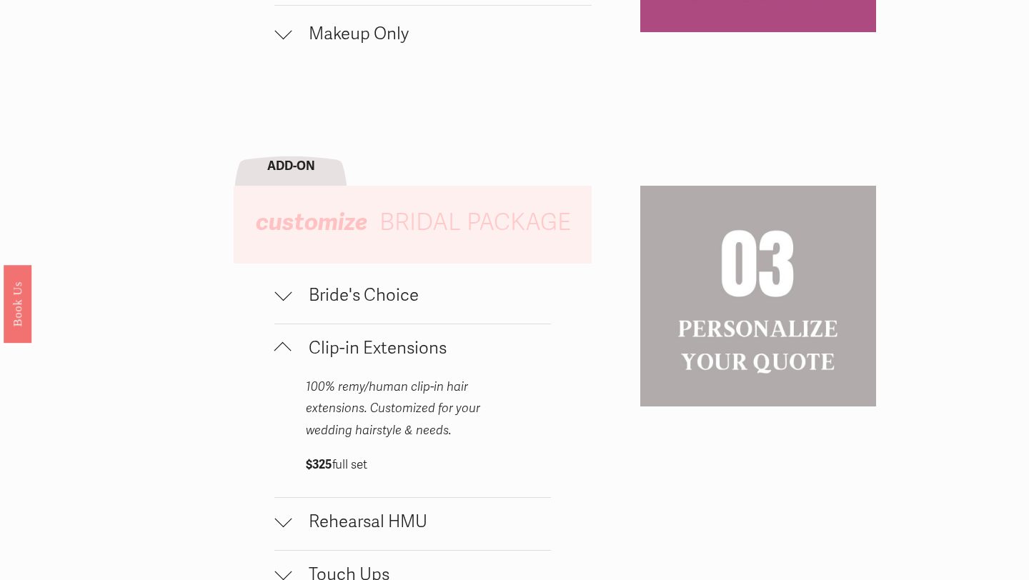
click at [290, 332] on button "Clip-in Extensions" at bounding box center [412, 350] width 276 height 52
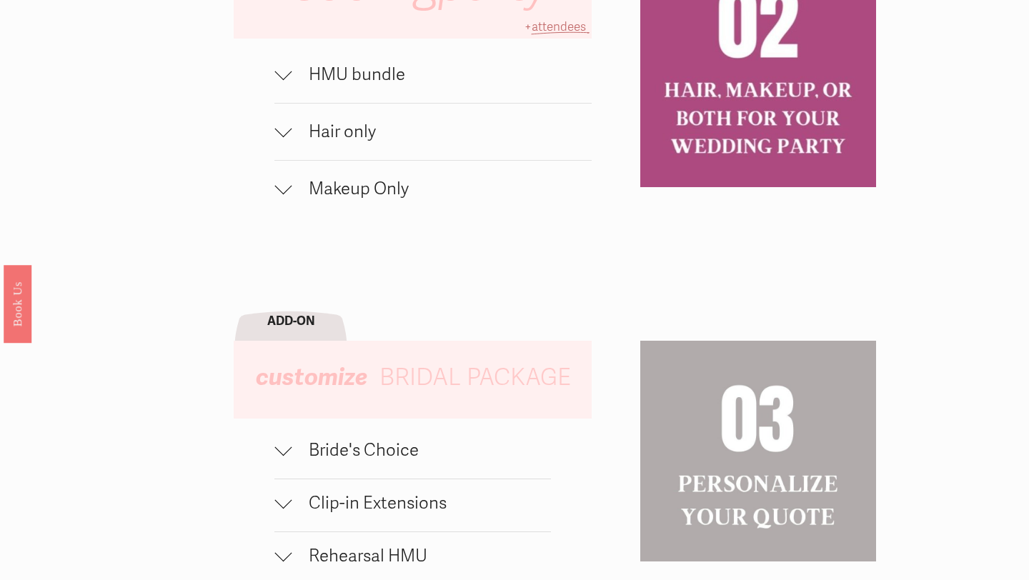
scroll to position [869, 0]
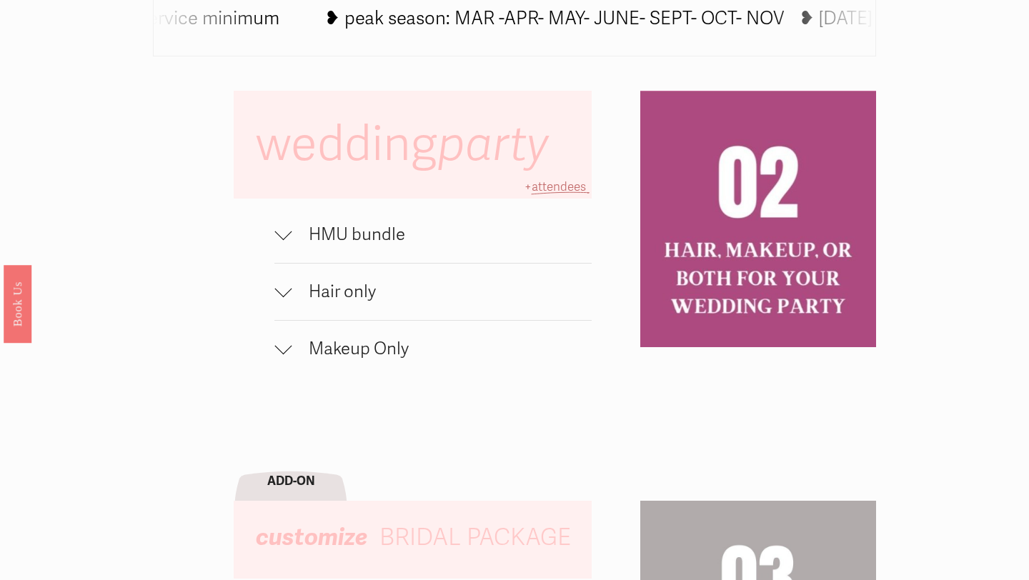
click at [289, 234] on div at bounding box center [282, 231] width 17 height 17
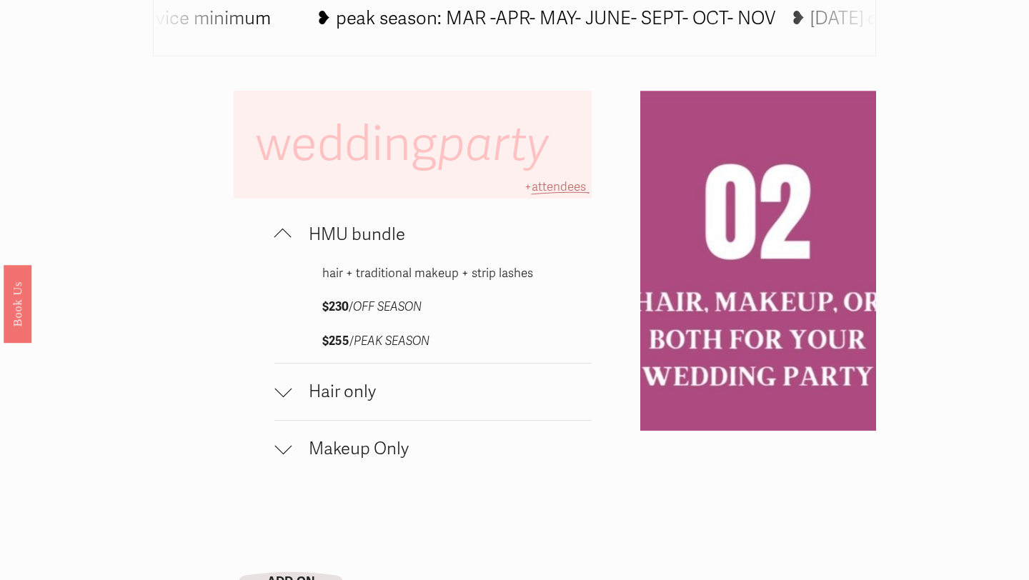
click at [289, 234] on div at bounding box center [282, 237] width 17 height 17
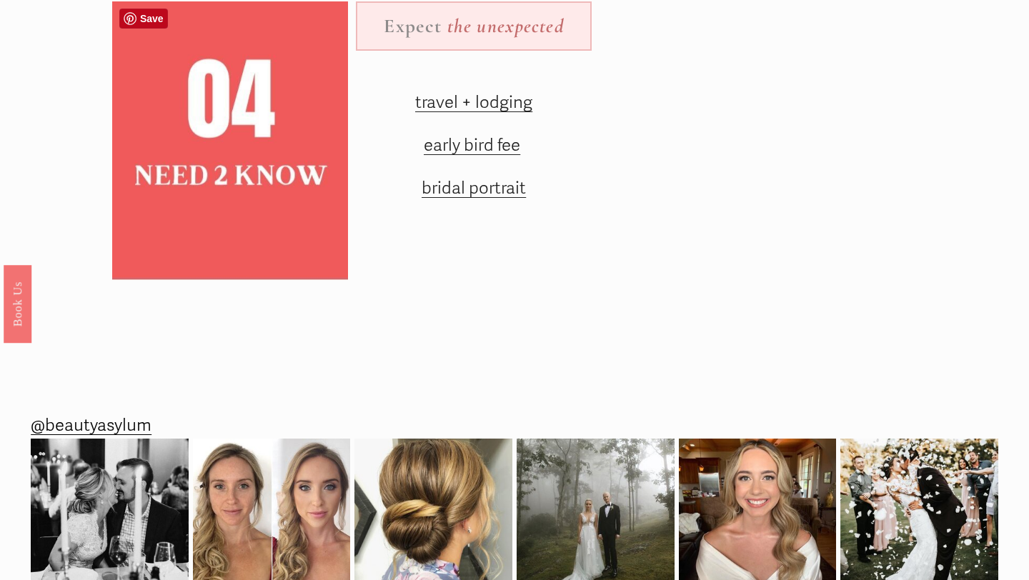
scroll to position [1988, 0]
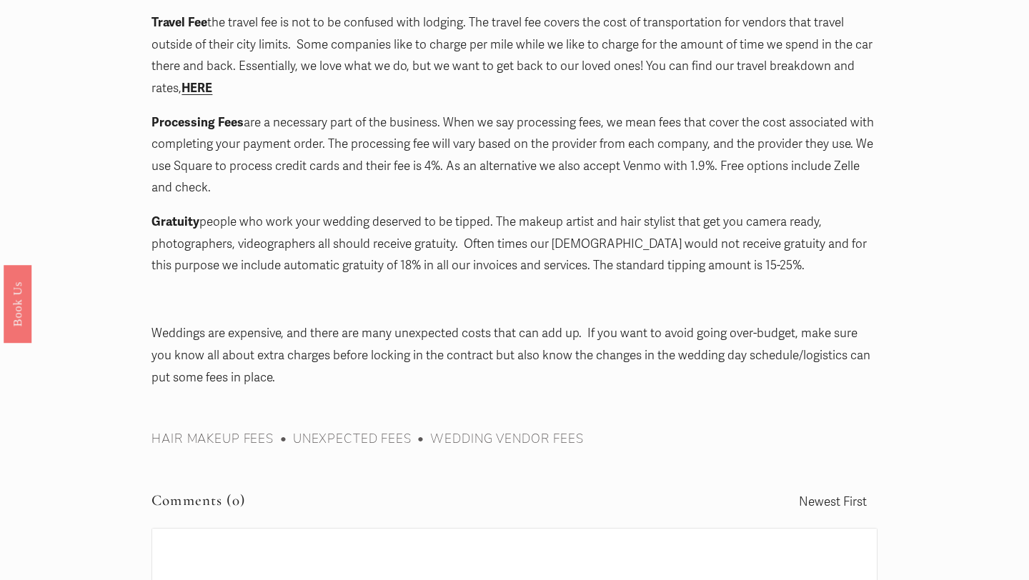
scroll to position [2280, 0]
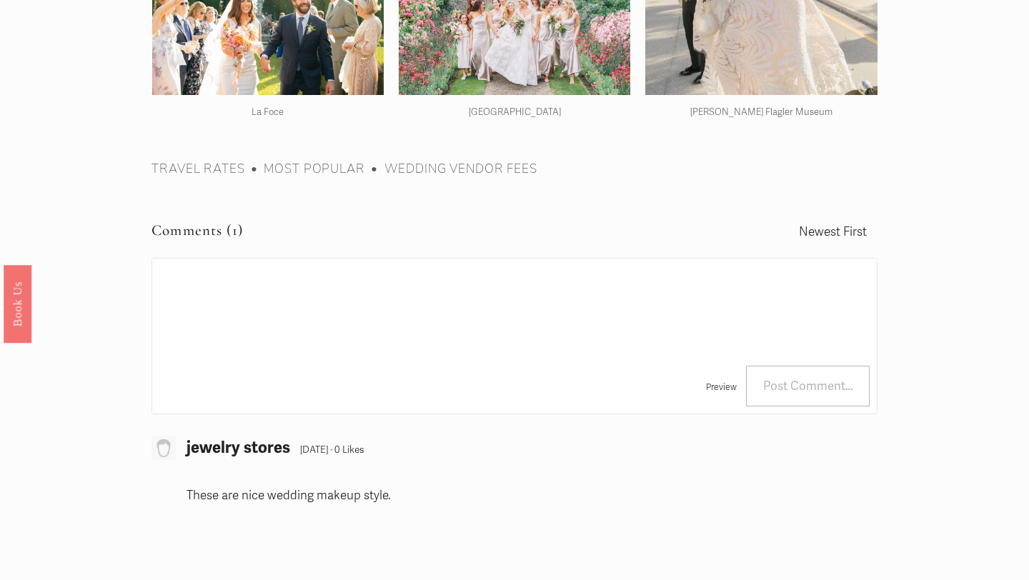
scroll to position [2512, 0]
